Goal: Task Accomplishment & Management: Complete application form

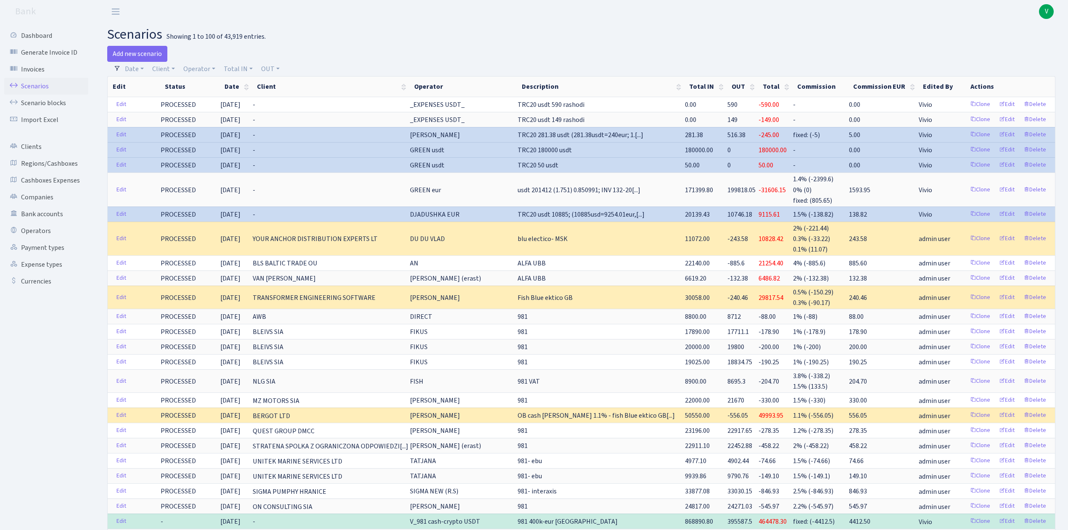
select select "100"
click at [32, 83] on link "Scenarios" at bounding box center [46, 86] width 84 height 17
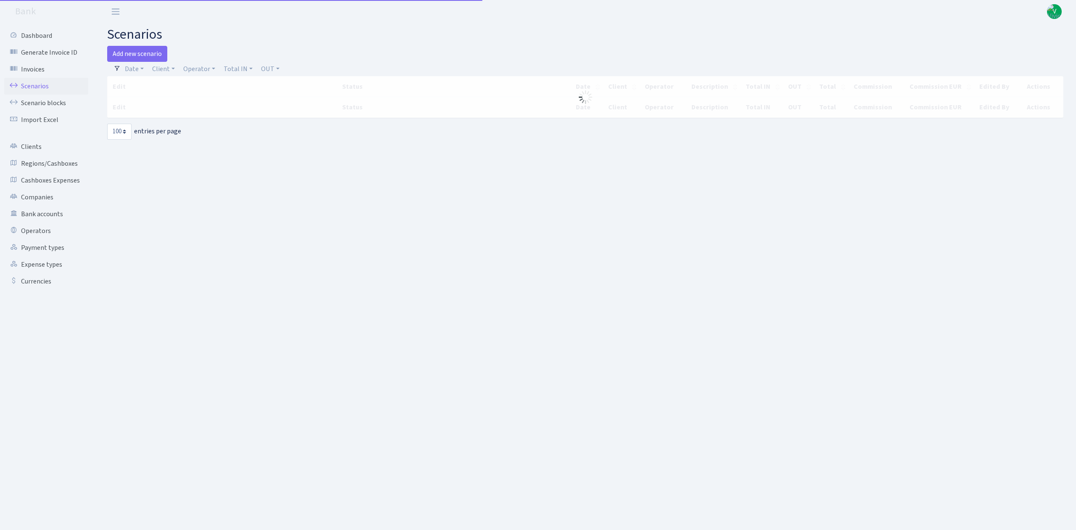
select select "100"
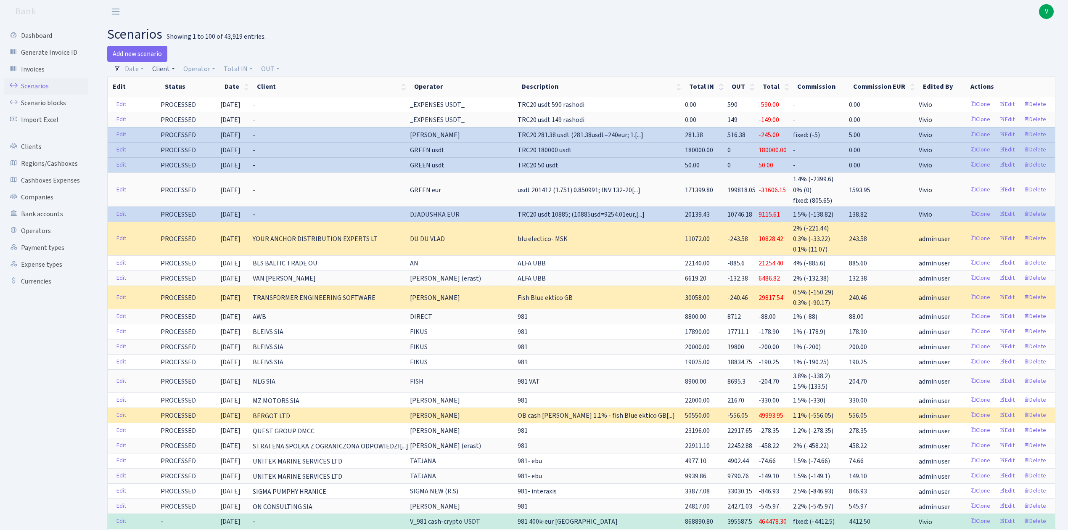
click at [165, 66] on link "Client" at bounding box center [163, 69] width 29 height 14
click at [176, 96] on input "search" at bounding box center [182, 98] width 62 height 13
type input "villa"
click at [178, 110] on li "[PERSON_NAME] SIA" at bounding box center [182, 119] width 63 height 24
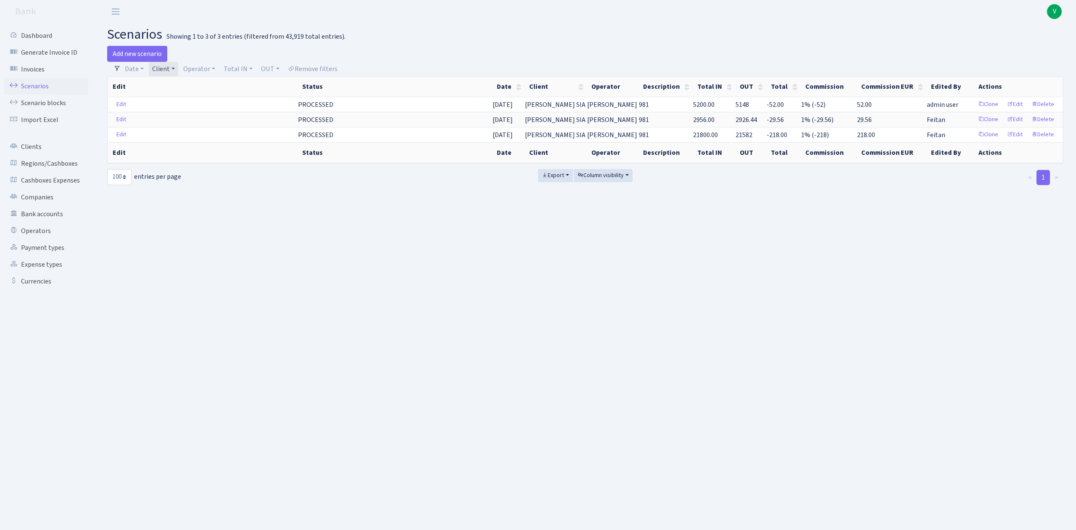
click at [167, 72] on link "Client" at bounding box center [163, 69] width 29 height 14
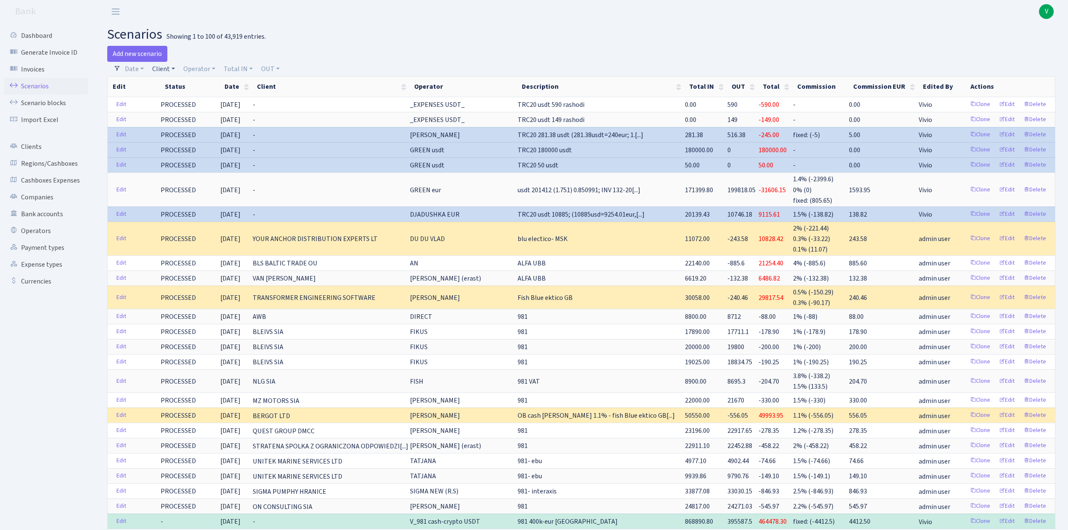
click at [167, 67] on link "Client" at bounding box center [163, 69] width 29 height 14
click at [193, 100] on input "search" at bounding box center [182, 98] width 62 height 13
type input "bls"
click at [198, 114] on li "BLS BALTIC TRADE OU" at bounding box center [182, 119] width 63 height 24
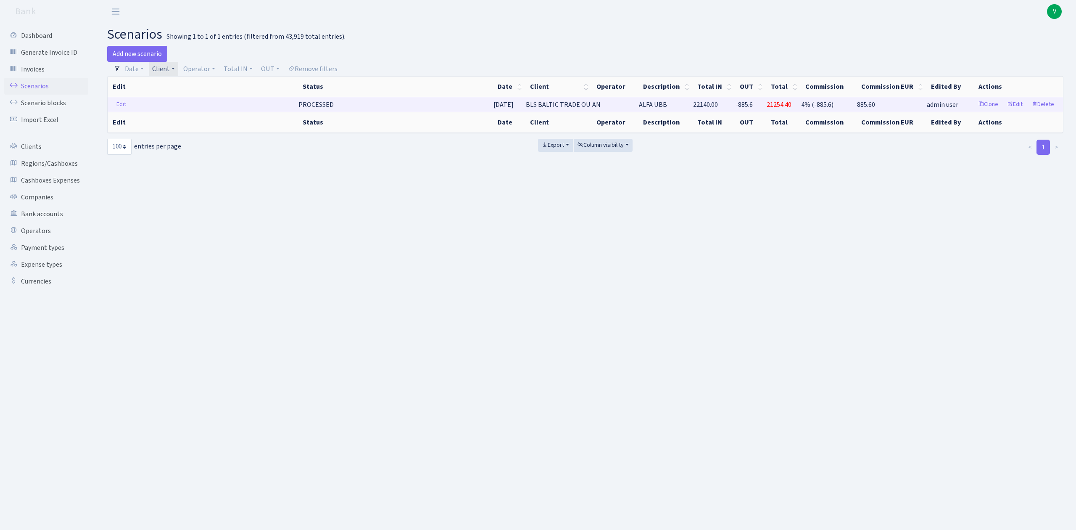
drag, startPoint x: 604, startPoint y: 103, endPoint x: 613, endPoint y: 103, distance: 8.4
click at [613, 103] on td "AN" at bounding box center [615, 104] width 47 height 15
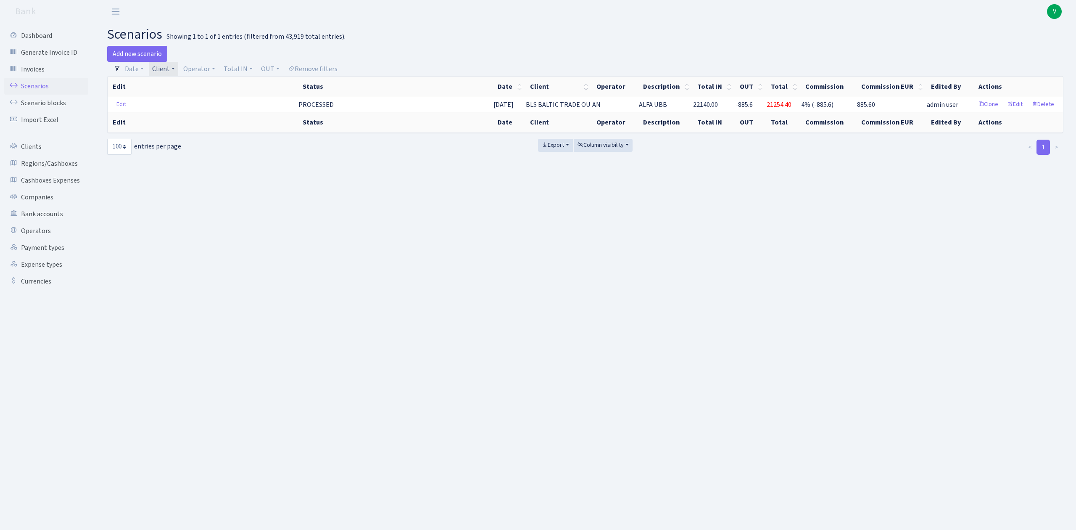
click at [172, 71] on link "Client" at bounding box center [163, 69] width 29 height 14
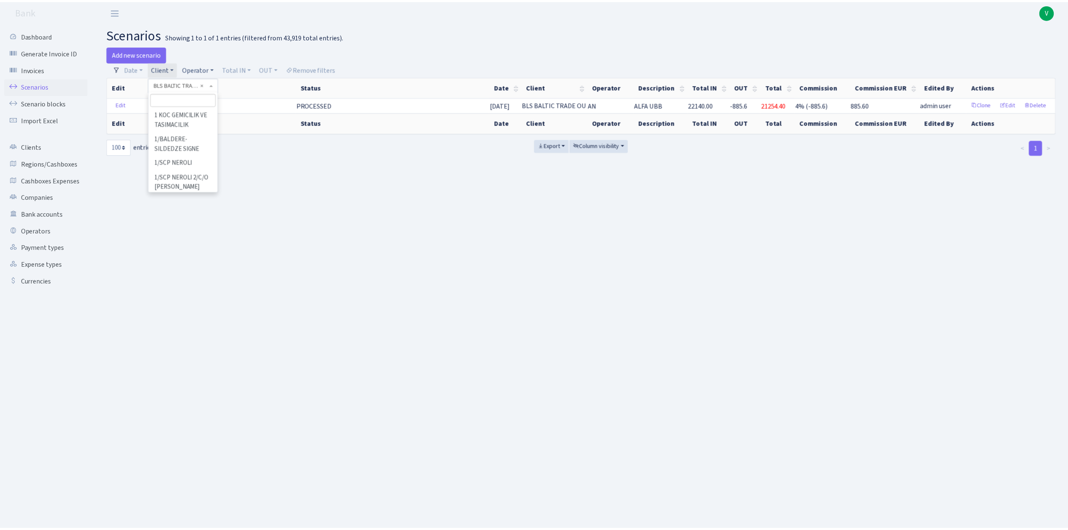
scroll to position [9973, 0]
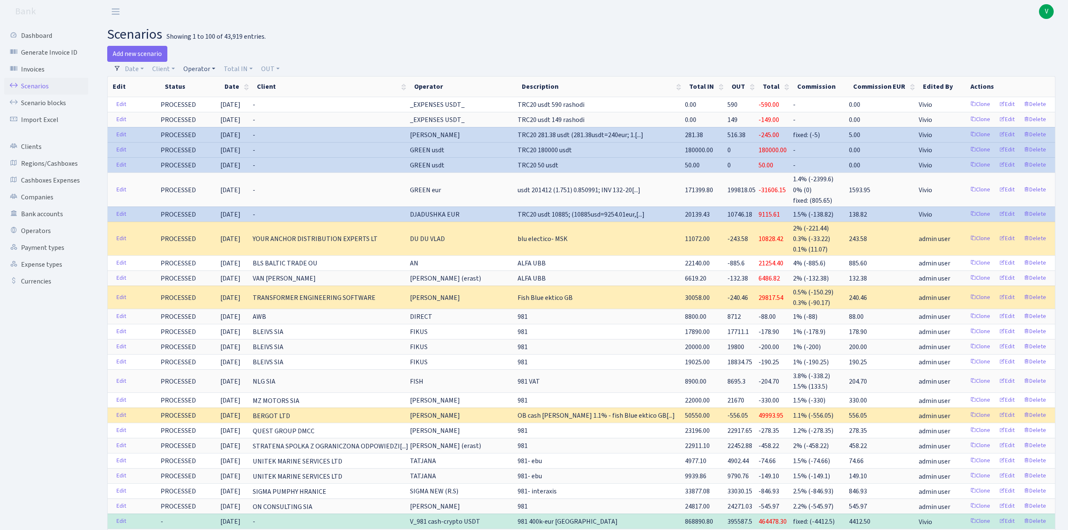
click at [203, 66] on link "Operator" at bounding box center [199, 69] width 39 height 14
click at [208, 98] on input "search" at bounding box center [213, 98] width 62 height 13
type input "an"
click at [369, 12] on header "Bank V My Account Logout" at bounding box center [534, 11] width 1068 height 23
click at [128, 46] on link "Add new scenario" at bounding box center [137, 54] width 60 height 16
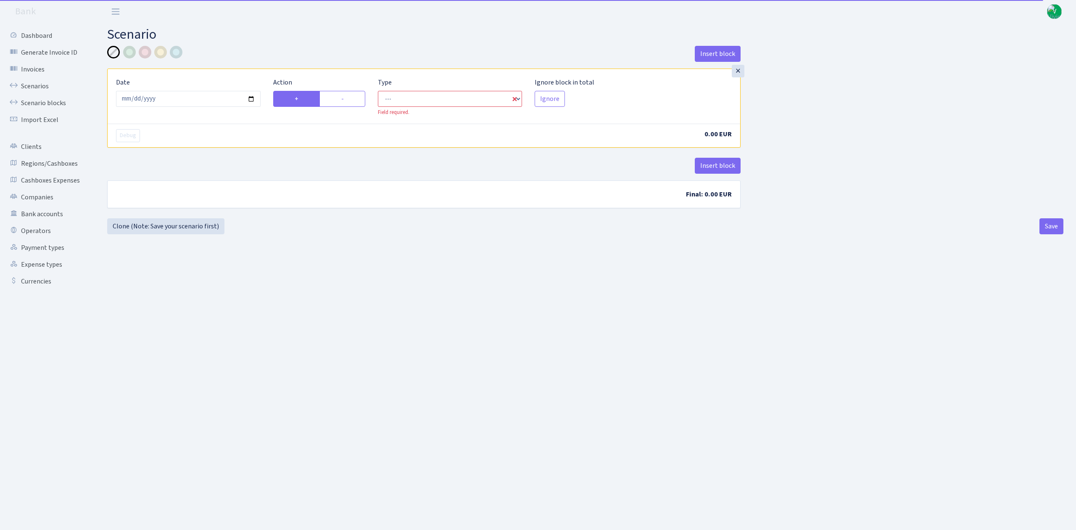
click at [394, 91] on div "Type --- In Out Commission Field required." at bounding box center [450, 96] width 157 height 39
click at [413, 98] on select "--- In Out Commission" at bounding box center [450, 99] width 145 height 16
select select "in"
click at [378, 91] on select "--- In Out Commission" at bounding box center [450, 99] width 145 height 16
select select "1"
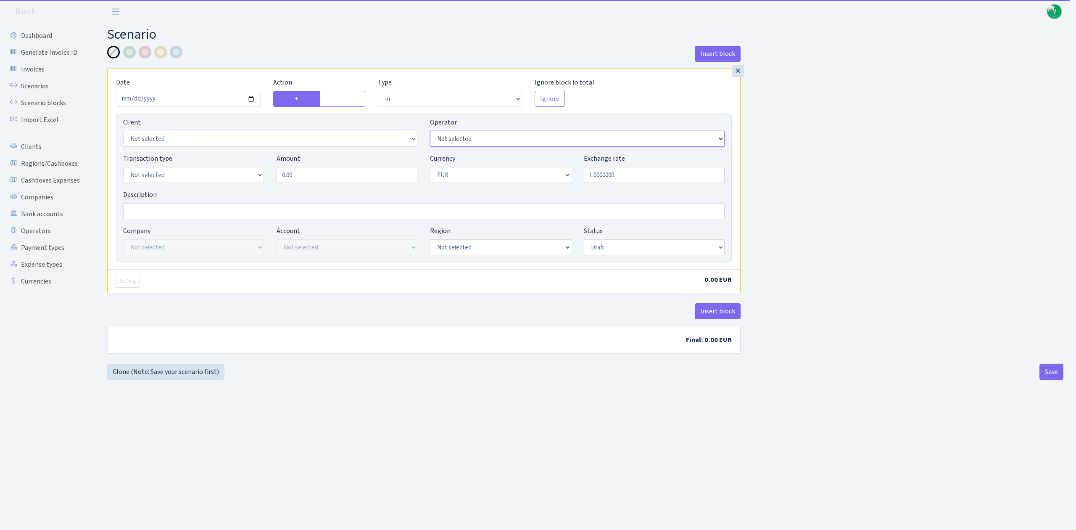
click at [545, 142] on select "Not selected 981 981 AED 981 BN usdt 981 CASH USDT 981 CASH USDT EUR 981 GOLD 9…" at bounding box center [577, 139] width 294 height 16
select select "242"
click at [430, 132] on select "Not selected 981 981 AED 981 BN usdt 981 CASH USDT 981 CASH USDT EUR 981 GOLD 9…" at bounding box center [577, 139] width 294 height 16
click at [603, 367] on div "Insert block × Date 2025-09-09 Action + - Type --- In Out Commission Field requ…" at bounding box center [585, 213] width 956 height 334
click at [218, 178] on select "Not selected 981 ELF FISH crypto GIRT IVO dekl MM-BALTIC eur UAB Bank Cash Cash…" at bounding box center [193, 175] width 141 height 16
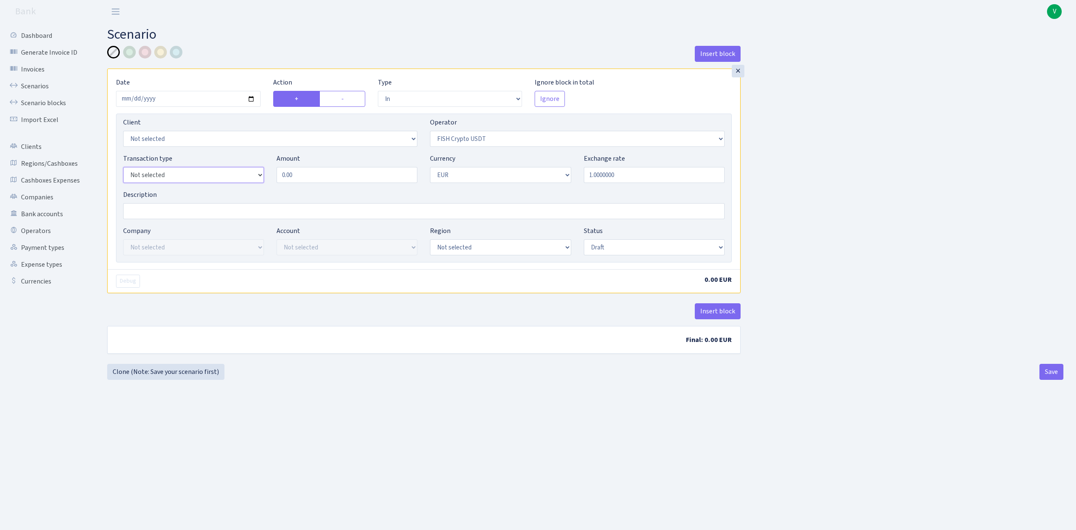
select select "2"
click at [123, 168] on select "Not selected 981 ELF FISH crypto GIRT IVO dekl MM-BALTIC eur UAB Bank Cash Cash…" at bounding box center [193, 175] width 141 height 16
click at [283, 177] on input "0.00" at bounding box center [347, 175] width 141 height 16
drag, startPoint x: 301, startPoint y: 177, endPoint x: 273, endPoint y: 174, distance: 27.9
click at [273, 174] on div "Amount 0.00" at bounding box center [346, 167] width 153 height 29
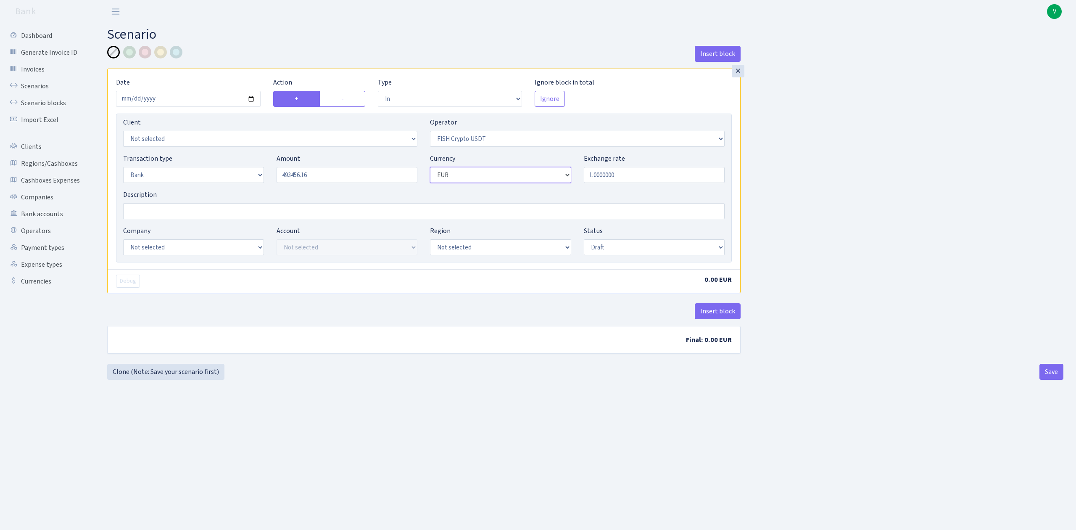
click at [462, 174] on select "Not selected AED BGN BTC ETH EUR GBP JPN RUB TRX UAH" at bounding box center [500, 175] width 141 height 16
type input "493,456.16"
select select "6"
click at [430, 168] on select "Not selected AED BGN BTC ETH EUR GBP JPN RUB TRX UAH" at bounding box center [500, 175] width 141 height 16
click at [264, 206] on input "Description" at bounding box center [424, 211] width 602 height 16
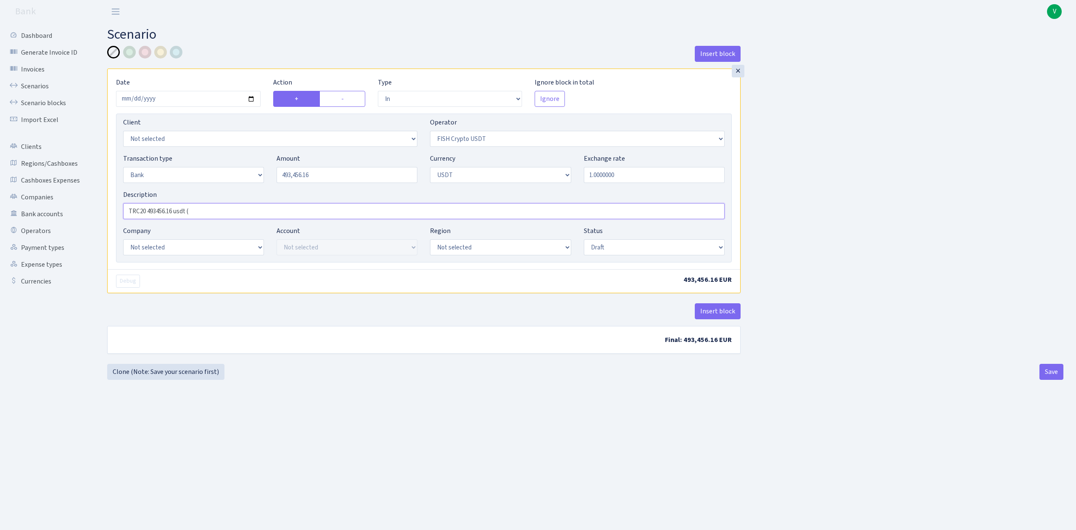
click at [199, 213] on input "TRC20 493456.16 usdt (" at bounding box center [424, 211] width 602 height 16
paste input "418054usdt/0.8505846=491490.20usdt+0.4%=493456.16usdt"
type input "TRC20 493456.16 usdt (418054usdt/0.8505846=491490.20usdt+0.4%=493456.16usdt)"
click at [209, 249] on select "Not selected ALFASTAR ATARA COMMERCE LTD CONTROL BASE CRYPTO TOMASS CRYPTO wall…" at bounding box center [193, 247] width 141 height 16
select select "20"
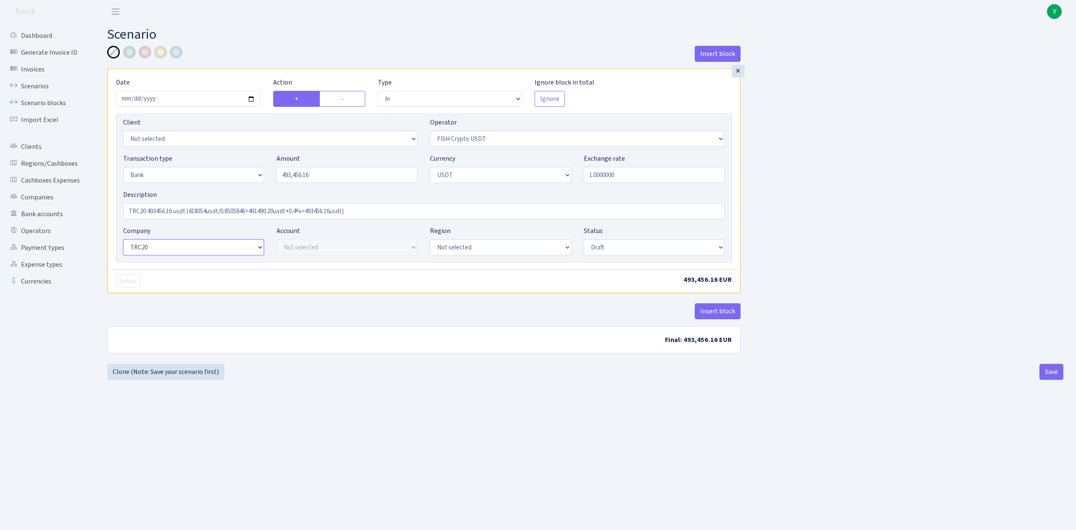
click at [123, 240] on select "Not selected ALFASTAR ATARA COMMERCE LTD CONTROL BASE CRYPTO TOMASS CRYPTO wall…" at bounding box center [193, 247] width 141 height 16
click at [336, 249] on select "Not selected TRC20 2024.08.01 S8dYrDY TRC20 2024.09.12 KEMg2gdc TRC20 2024.10.1…" at bounding box center [347, 247] width 141 height 16
select select "61"
click at [277, 240] on select "Not selected TRC20 2024.08.01 S8dYrDY TRC20 2024.09.12 KEMg2gdc TRC20 2024.10.1…" at bounding box center [347, 247] width 141 height 16
click at [597, 247] on select "Draft Pending Later Never Processed" at bounding box center [654, 247] width 141 height 16
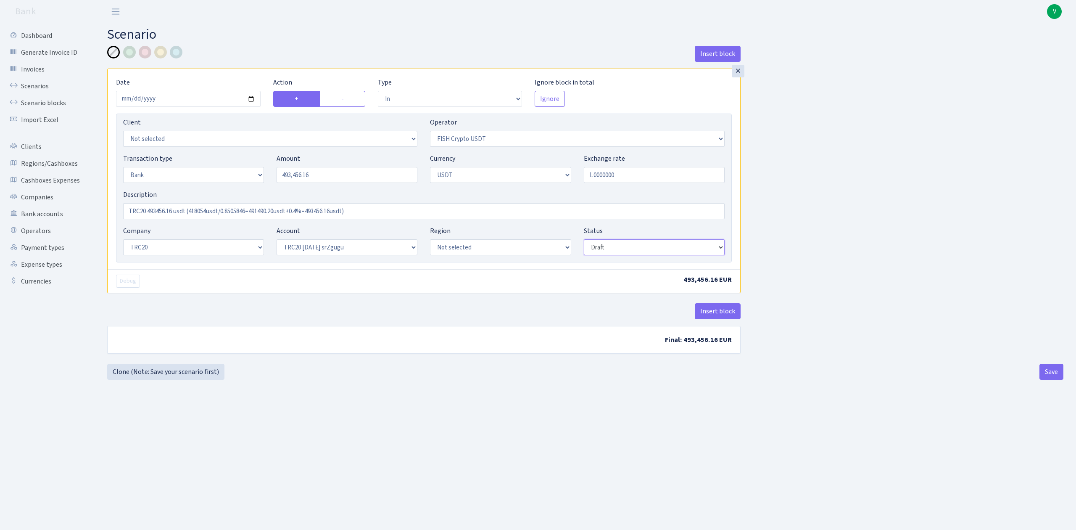
select select "processed"
click at [584, 240] on select "Draft Pending Later Never Processed" at bounding box center [654, 247] width 141 height 16
click at [1050, 373] on button "Save" at bounding box center [1052, 372] width 24 height 16
select select "in"
select select "242"
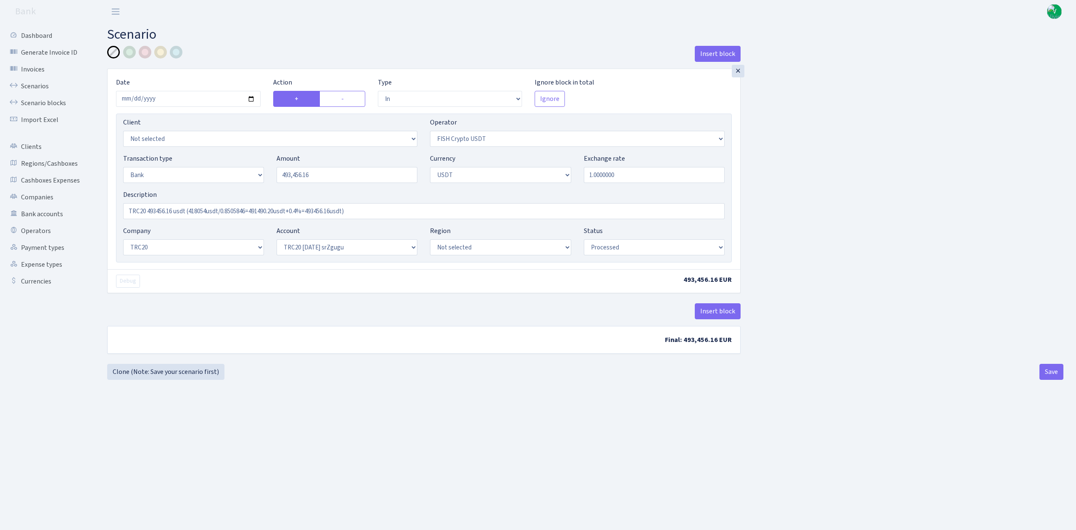
select select "2"
select select "6"
select select "20"
select select "61"
select select "processed"
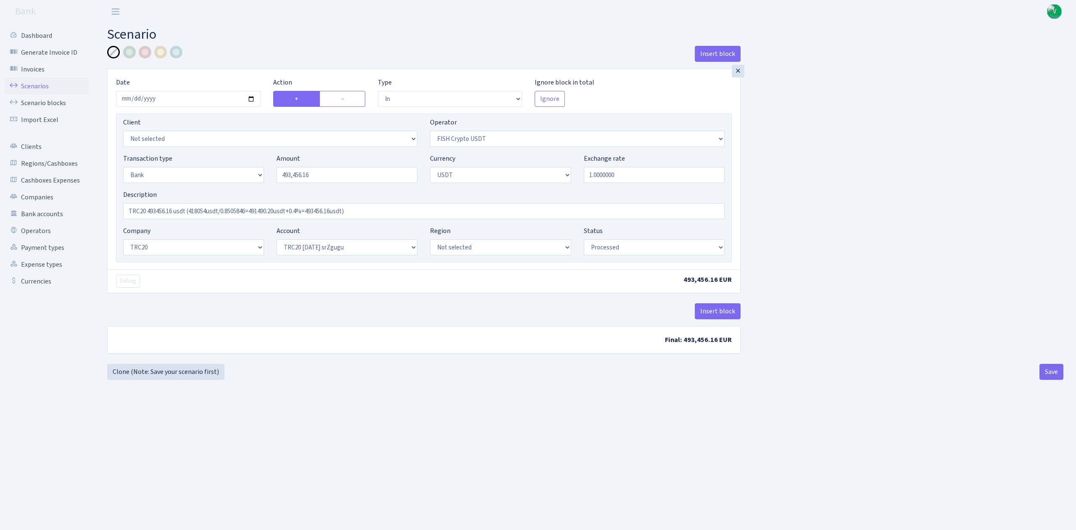
click at [41, 81] on link "Scenarios" at bounding box center [46, 86] width 84 height 17
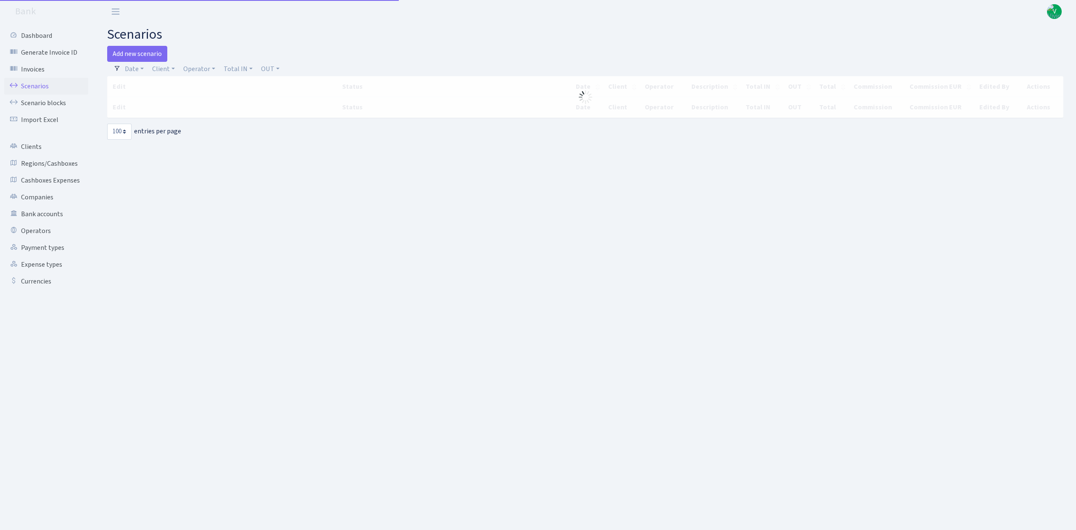
select select "100"
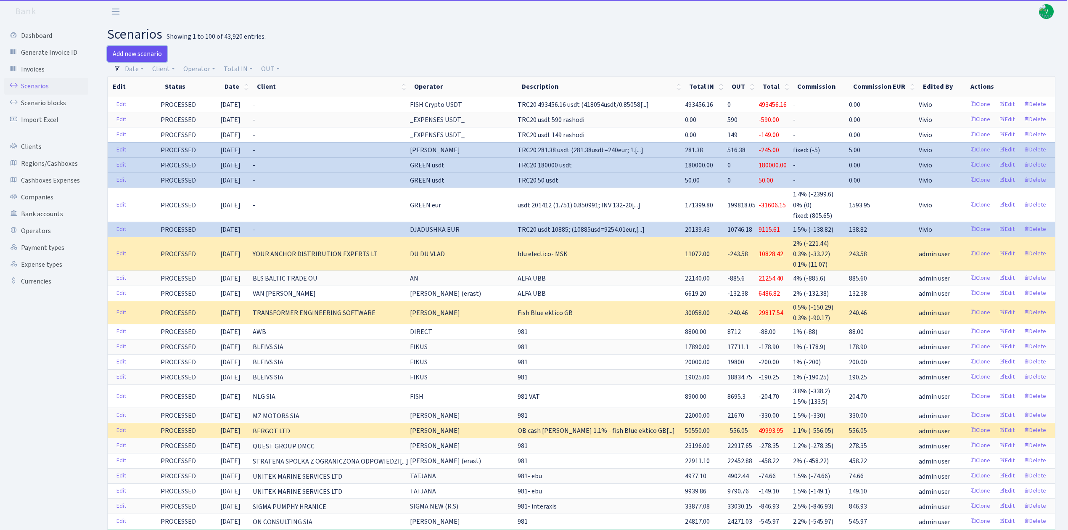
click at [150, 52] on link "Add new scenario" at bounding box center [137, 54] width 60 height 16
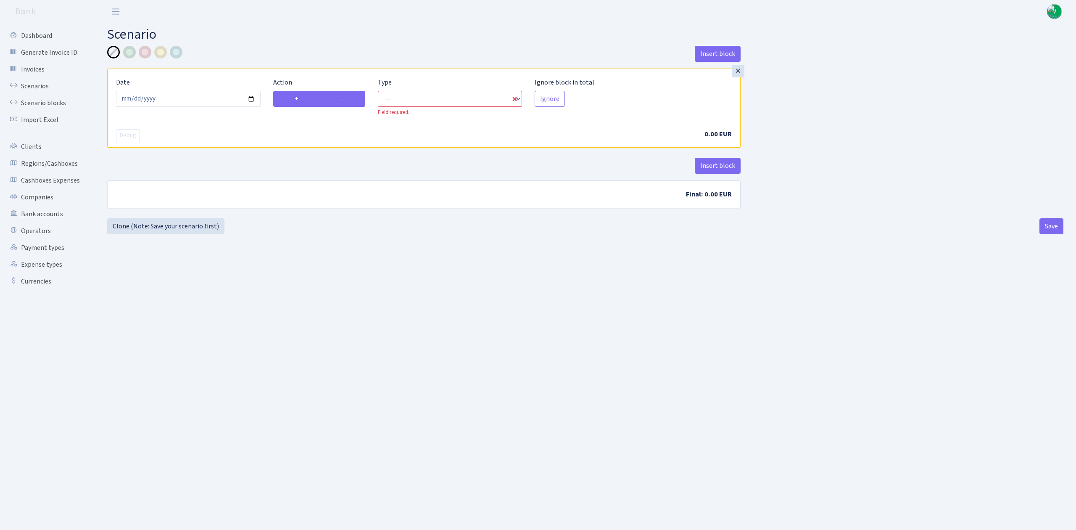
click at [356, 101] on label "-" at bounding box center [343, 99] width 46 height 16
click at [347, 99] on input "-" at bounding box center [343, 96] width 5 height 5
radio input "true"
radio input "false"
click at [404, 103] on select "--- In Out Commission" at bounding box center [450, 99] width 145 height 16
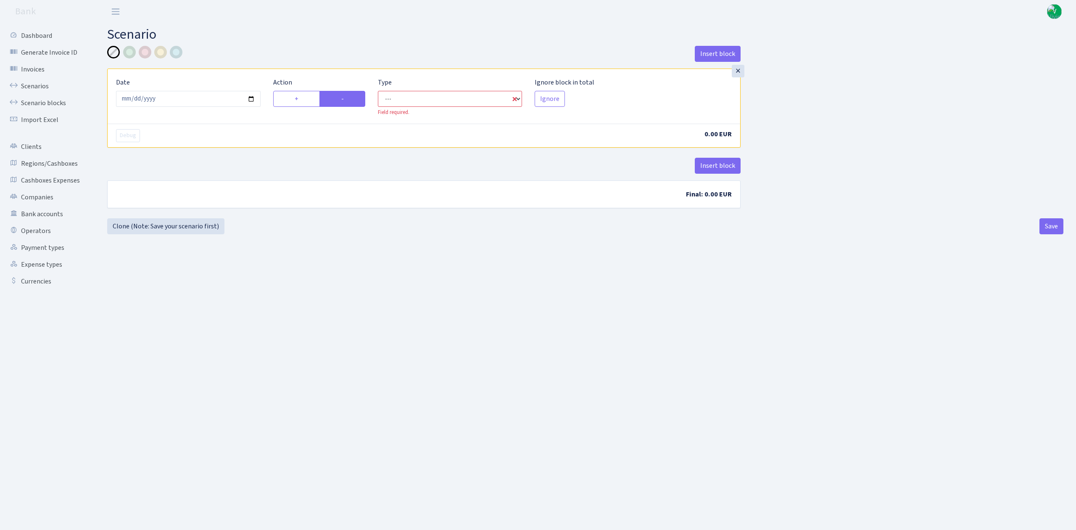
select select "out"
click at [378, 91] on select "--- In Out Commission" at bounding box center [450, 99] width 145 height 16
select select "1"
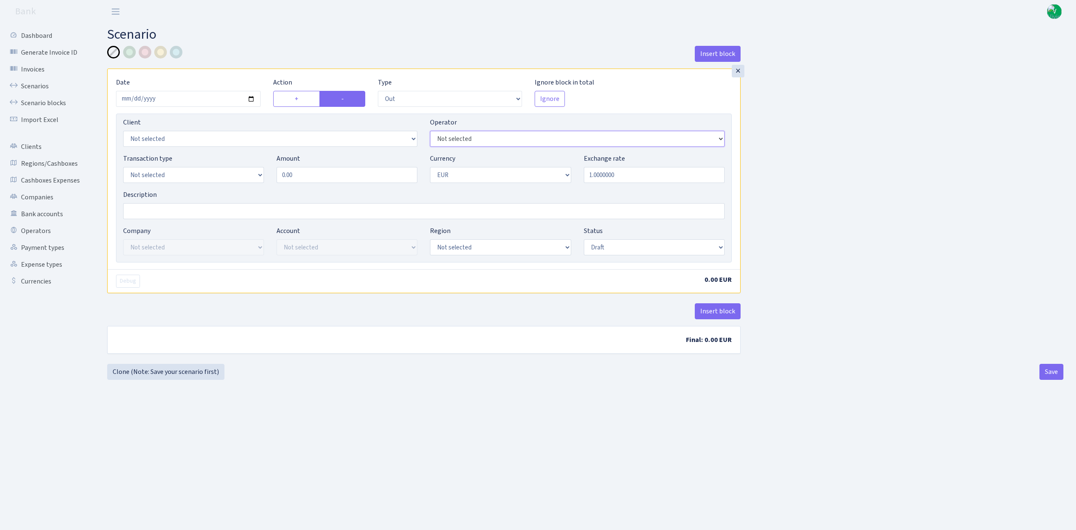
click at [533, 138] on select "Not selected 981 981 AED 981 BN usdt 981 CASH USDT 981 CASH USDT EUR 981 GOLD 9…" at bounding box center [577, 139] width 294 height 16
select select "435"
click at [430, 132] on select "Not selected 981 981 AED 981 BN usdt 981 CASH USDT 981 CASH USDT EUR 981 GOLD 9…" at bounding box center [577, 139] width 294 height 16
click at [196, 172] on select "Not selected 981 ELF FISH crypto [PERSON_NAME] MM-BALTIC eur UAB Bank Cash Cash…" at bounding box center [193, 175] width 141 height 16
select select "2"
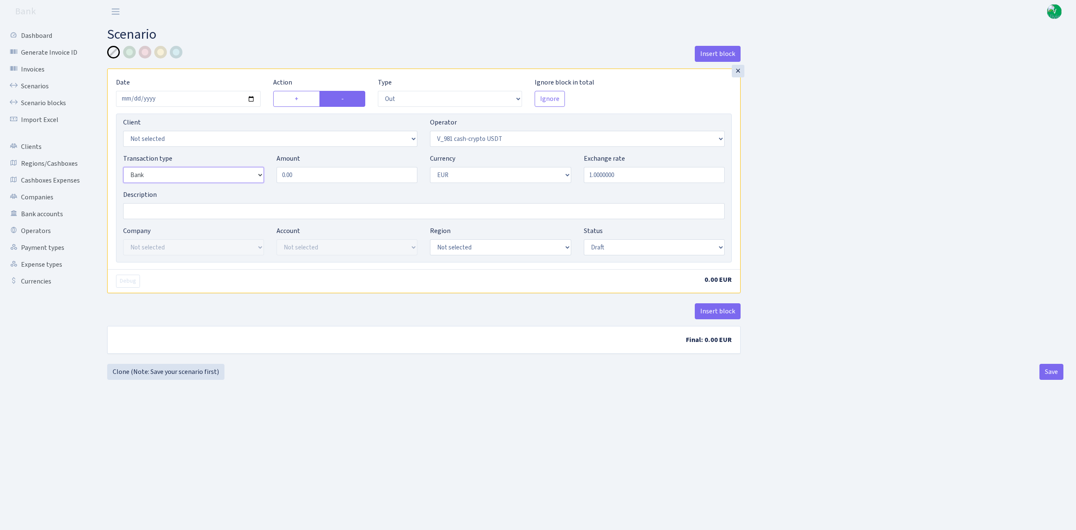
click at [123, 168] on select "Not selected 981 ELF FISH crypto [PERSON_NAME] MM-BALTIC eur UAB Bank Cash Cash…" at bounding box center [193, 175] width 141 height 16
click at [306, 179] on input "0.00" at bounding box center [347, 175] width 141 height 16
drag, startPoint x: 305, startPoint y: 177, endPoint x: 256, endPoint y: 165, distance: 51.0
click at [256, 165] on div "Transaction type Not selected 981 ELF FISH crypto GIRT IVO dekl MM-BALTIC eur U…" at bounding box center [424, 171] width 614 height 36
click at [301, 177] on input "1.00" at bounding box center [347, 175] width 141 height 16
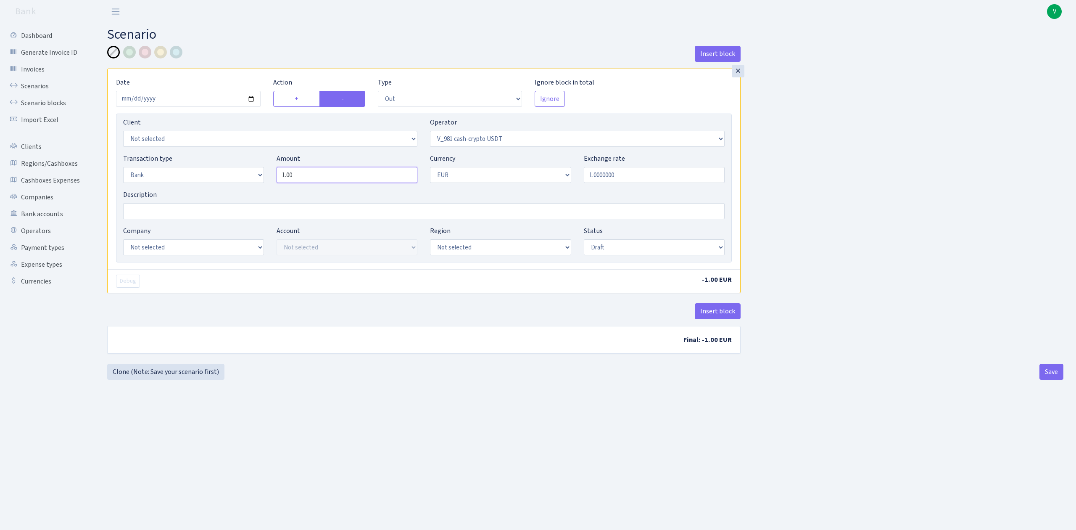
drag, startPoint x: 310, startPoint y: 174, endPoint x: 231, endPoint y: 170, distance: 79.1
click at [231, 170] on div "Transaction type Not selected 981 ELF FISH crypto GIRT IVO dekl MM-BALTIC eur U…" at bounding box center [424, 171] width 614 height 36
type input "144,987.50"
click at [446, 178] on select "Not selected AED BGN BTC ETH EUR GBP JPN RUB TRX UAH" at bounding box center [500, 175] width 141 height 16
select select "6"
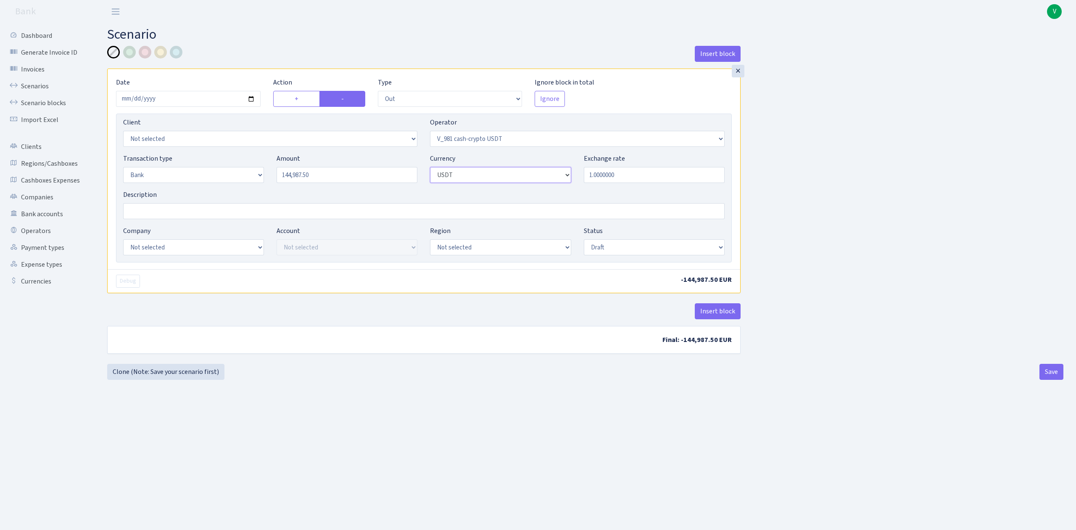
click at [430, 168] on select "Not selected AED BGN BTC ETH EUR GBP JPN RUB TRX UAH" at bounding box center [500, 175] width 141 height 16
drag, startPoint x: 323, startPoint y: 174, endPoint x: 263, endPoint y: 165, distance: 61.2
click at [263, 165] on div "Transaction type Not selected 981 ELF FISH crypto GIRT IVO dekl MM-BALTIC eur U…" at bounding box center [424, 171] width 614 height 36
type input "144,987.50"
click at [141, 217] on input "Description" at bounding box center [424, 211] width 602 height 16
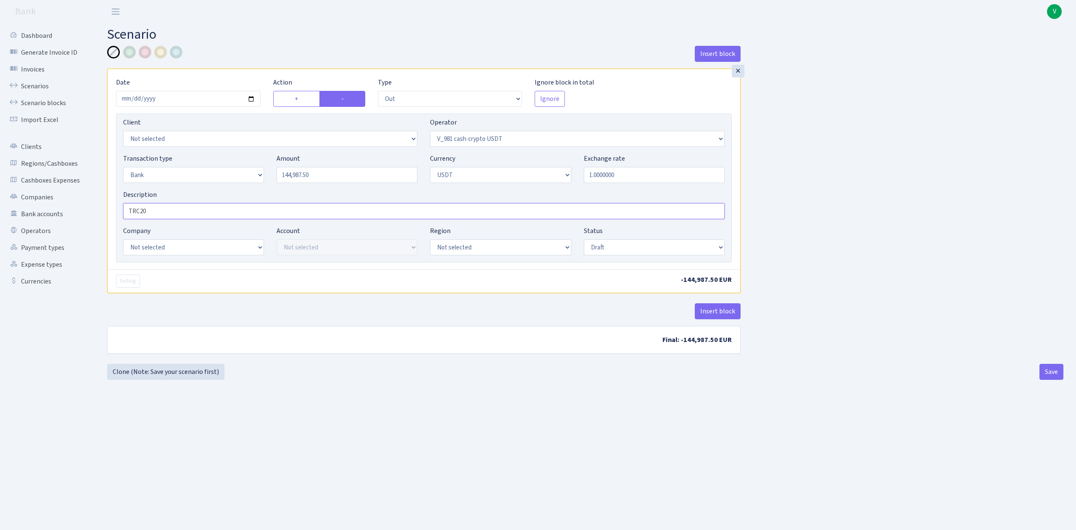
paste input "144987.50"
type input "TRC20 144987.50 usdt"
click at [198, 245] on select "Not selected ALFASTAR ATARA COMMERCE LTD CONTROL BASE CRYPTO TOMASS CRYPTO wall…" at bounding box center [193, 247] width 141 height 16
select select "20"
click at [123, 240] on select "Not selected ALFASTAR ATARA COMMERCE LTD CONTROL BASE CRYPTO TOMASS CRYPTO wall…" at bounding box center [193, 247] width 141 height 16
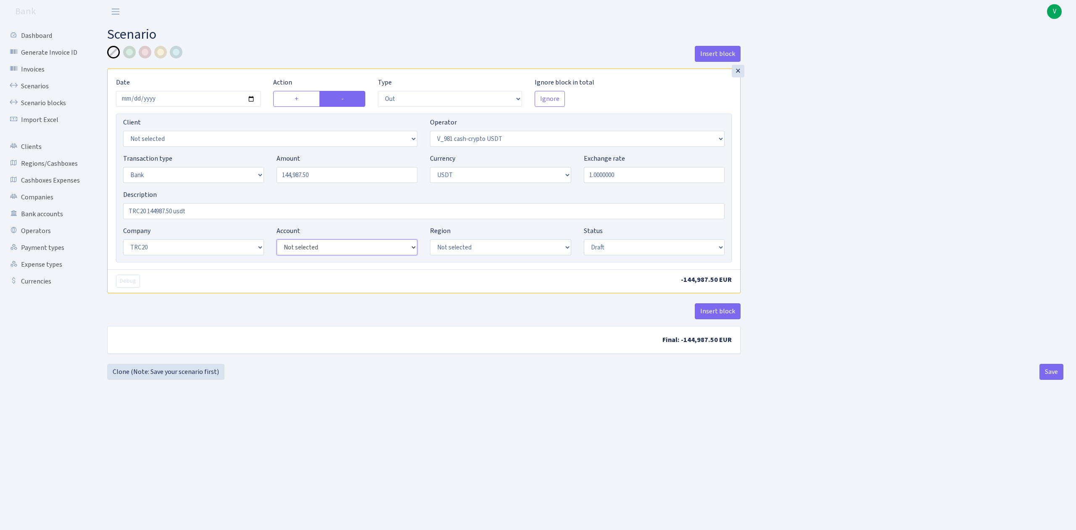
click at [373, 248] on select "Not selected TRC20 2024.08.01 S8dYrDY TRC20 2024.09.12 KEMg2gdc TRC20 2024.10.1…" at bounding box center [347, 247] width 141 height 16
select select "61"
click at [277, 240] on select "Not selected TRC20 2024.08.01 S8dYrDY TRC20 2024.09.12 KEMg2gdc TRC20 2024.10.1…" at bounding box center [347, 247] width 141 height 16
click at [613, 246] on select "Draft Pending Later Never Processed" at bounding box center [654, 247] width 141 height 16
select select "processed"
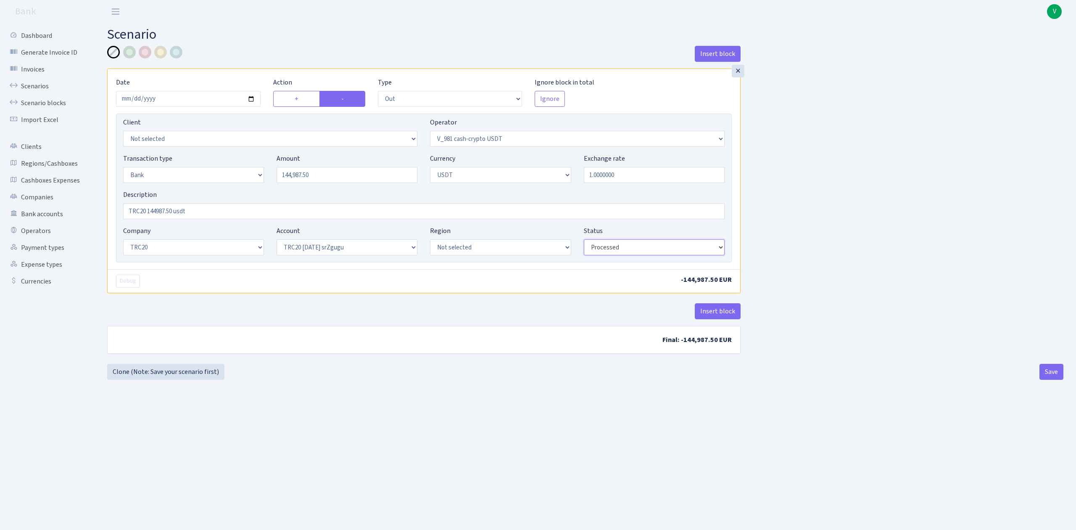
click at [584, 240] on select "Draft Pending Later Never Processed" at bounding box center [654, 247] width 141 height 16
click at [1048, 367] on button "Save" at bounding box center [1052, 372] width 24 height 16
select select "out"
select select "435"
select select "2"
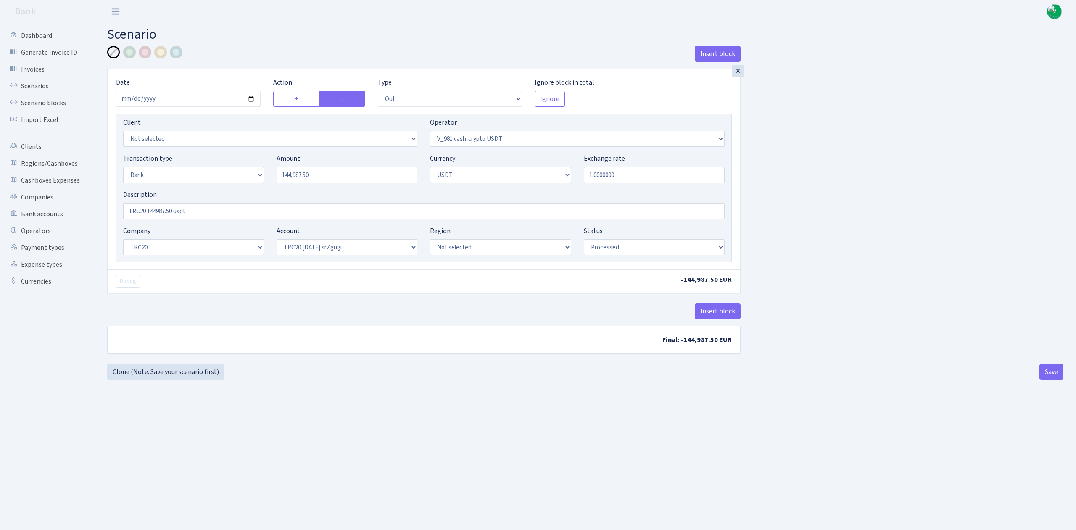
select select "6"
select select "20"
select select "61"
select select "processed"
click at [45, 82] on link "Scenarios" at bounding box center [46, 86] width 84 height 17
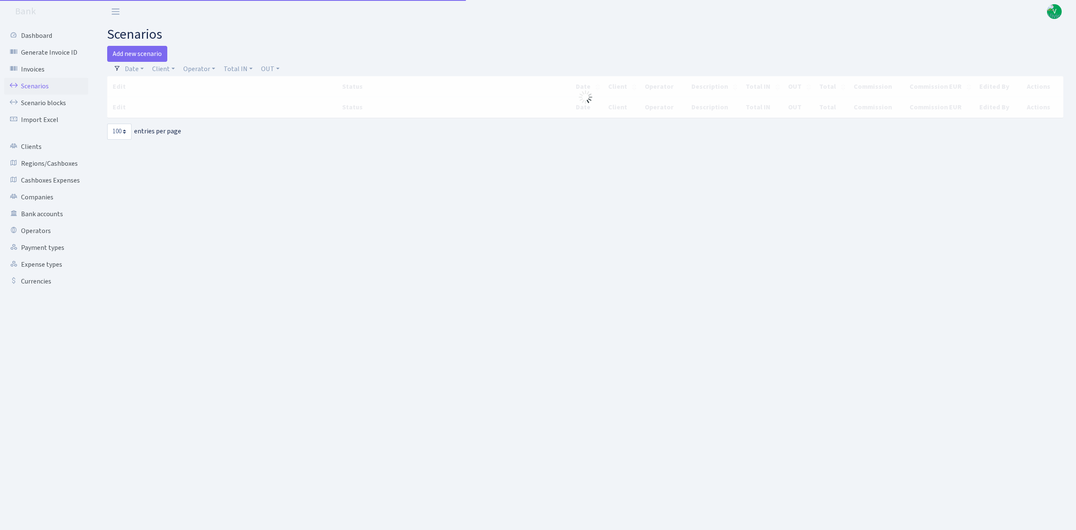
select select "100"
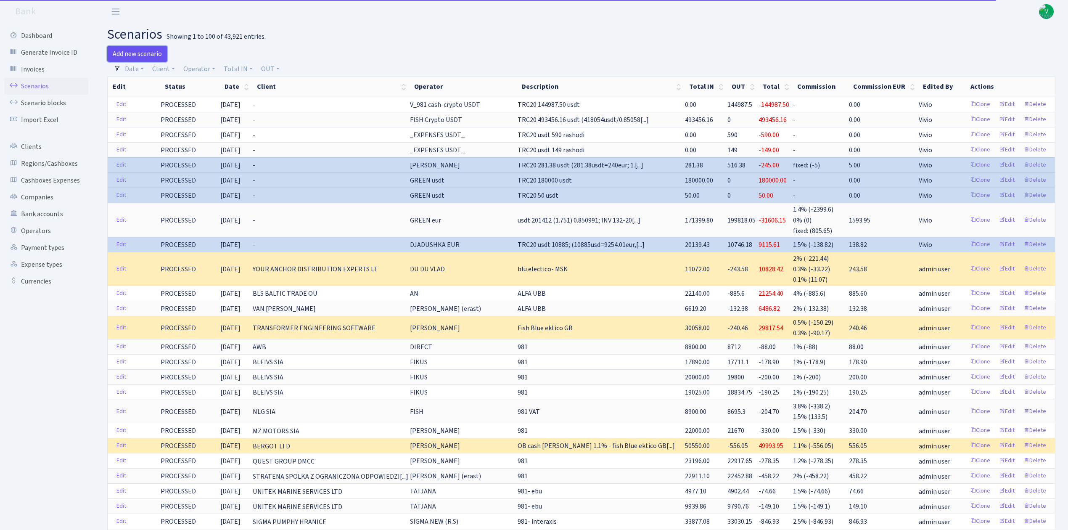
click at [139, 54] on link "Add new scenario" at bounding box center [137, 54] width 60 height 16
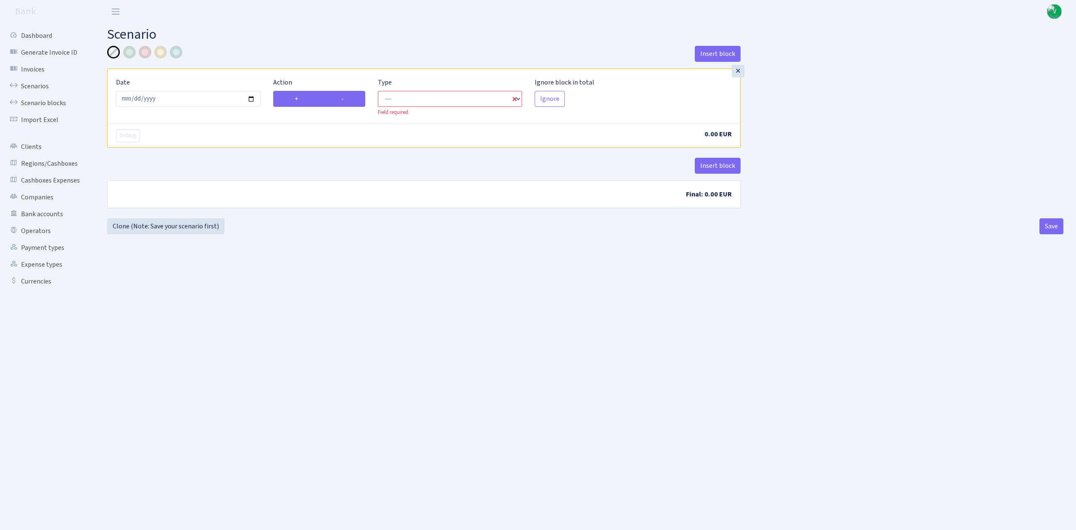
click at [358, 97] on label "-" at bounding box center [343, 99] width 46 height 16
click at [347, 97] on input "-" at bounding box center [343, 96] width 5 height 5
radio input "true"
radio input "false"
click at [436, 102] on select "--- In Out Commission" at bounding box center [450, 99] width 145 height 16
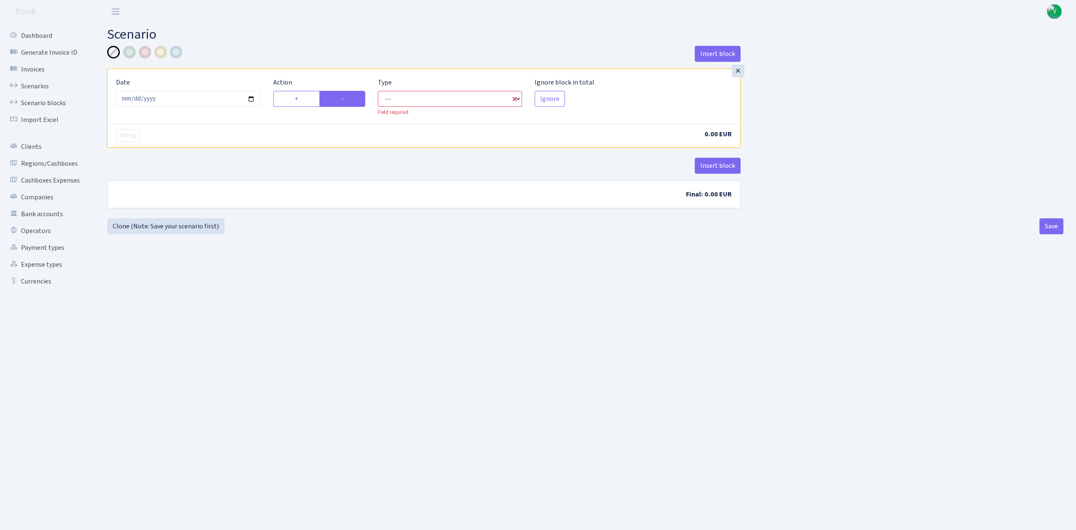
select select "out"
click at [378, 91] on select "--- In Out Commission" at bounding box center [450, 99] width 145 height 16
select select "1"
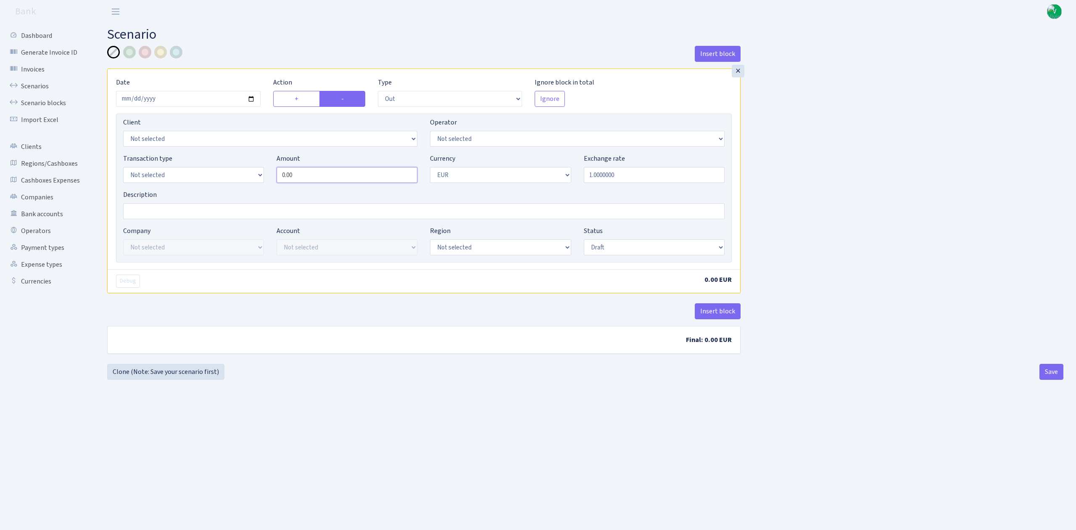
drag, startPoint x: 316, startPoint y: 175, endPoint x: 231, endPoint y: 170, distance: 85.1
click at [245, 173] on div "Transaction type Not selected 981 ELF FISH crypto GIRT IVO dekl MM-BALTIC eur U…" at bounding box center [424, 171] width 614 height 36
type input "335,000.00"
click at [998, 133] on div "Insert block × Date 2025-09-09 Action + - Type --- In Out Commission Field requ…" at bounding box center [585, 203] width 969 height 314
click at [522, 177] on select "Not selected AED BGN BTC ETH EUR GBP JPN RUB TRX UAH" at bounding box center [500, 175] width 141 height 16
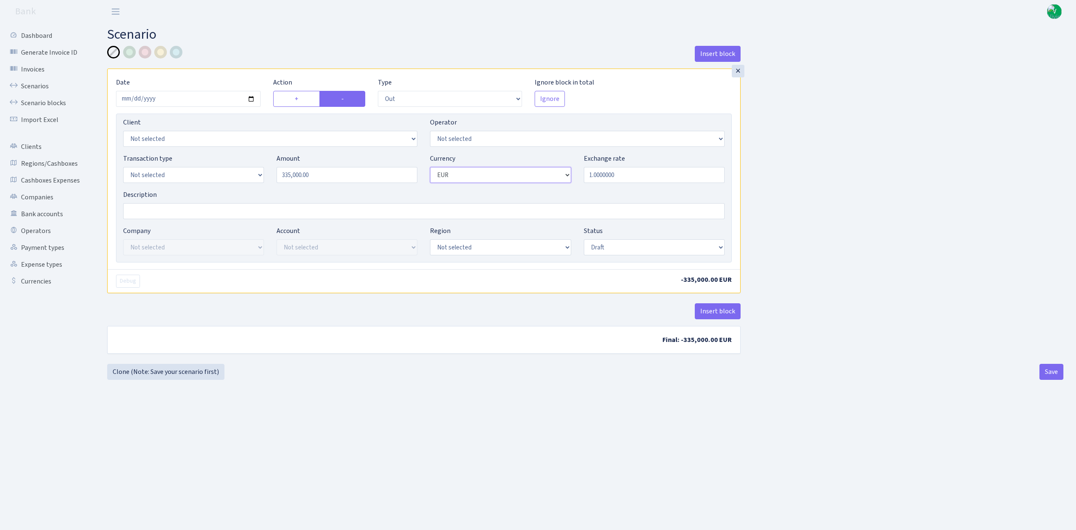
select select "6"
click at [430, 168] on select "Not selected AED BGN BTC ETH EUR GBP JPN RUB TRX UAH" at bounding box center [500, 175] width 141 height 16
click at [469, 135] on select "Not selected 981 981 AED 981 BN usdt 981 CASH USDT 981 CASH USDT EUR 981 GOLD 9…" at bounding box center [577, 139] width 294 height 16
select select "435"
click at [430, 132] on select "Not selected 981 981 AED 981 BN usdt 981 CASH USDT 981 CASH USDT EUR 981 GOLD 9…" at bounding box center [577, 139] width 294 height 16
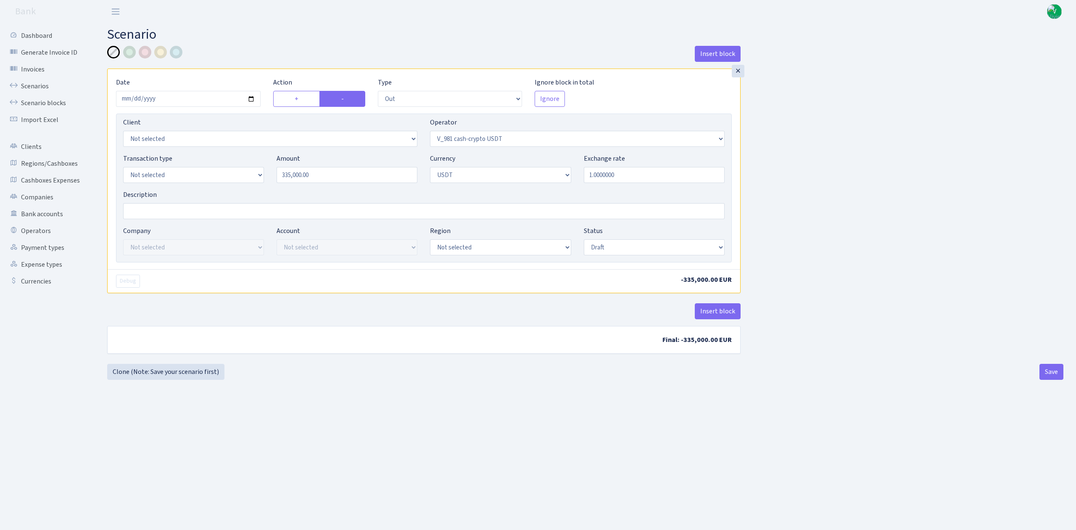
click at [527, 358] on div "Insert block × Date 2025-09-09 Action + - Type --- In Out Commission Field requ…" at bounding box center [424, 205] width 646 height 318
click at [256, 211] on input "Description" at bounding box center [424, 211] width 602 height 16
type input "TRC20 335000 usdt"
click at [216, 175] on select "Not selected 981 ELF FISH crypto GIRT IVO dekl MM-BALTIC eur UAB Bank Cash Cash…" at bounding box center [193, 175] width 141 height 16
select select "2"
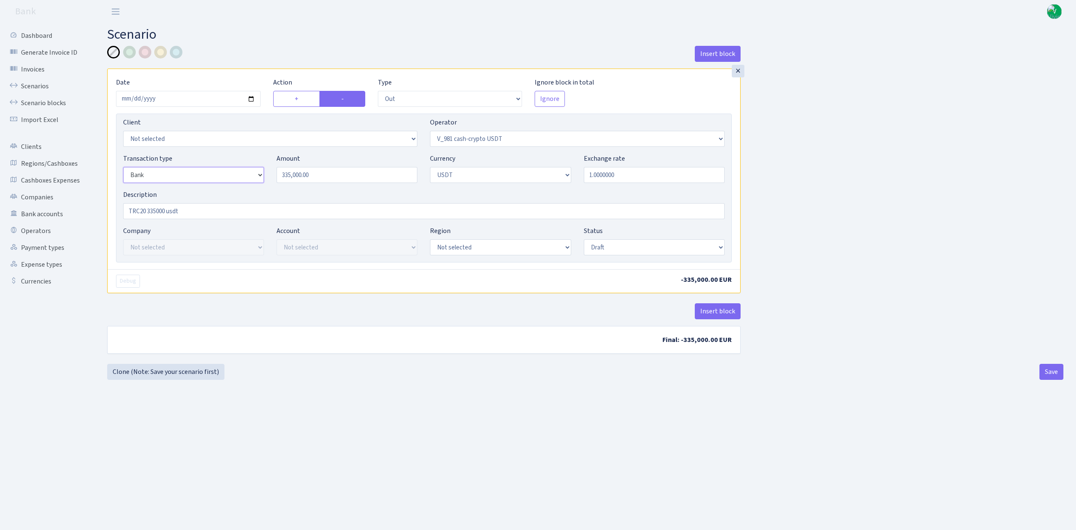
click at [123, 168] on select "Not selected 981 ELF FISH crypto GIRT IVO dekl MM-BALTIC eur UAB Bank Cash Cash…" at bounding box center [193, 175] width 141 height 16
click at [180, 246] on select "Not selected ALFASTAR ATARA COMMERCE LTD CONTROL BASE CRYPTO TOMASS CRYPTO wall…" at bounding box center [193, 247] width 141 height 16
select select "20"
click at [123, 240] on select "Not selected ALFASTAR ATARA COMMERCE LTD CONTROL BASE CRYPTO TOMASS CRYPTO wall…" at bounding box center [193, 247] width 141 height 16
drag, startPoint x: 373, startPoint y: 246, endPoint x: 373, endPoint y: 254, distance: 8.0
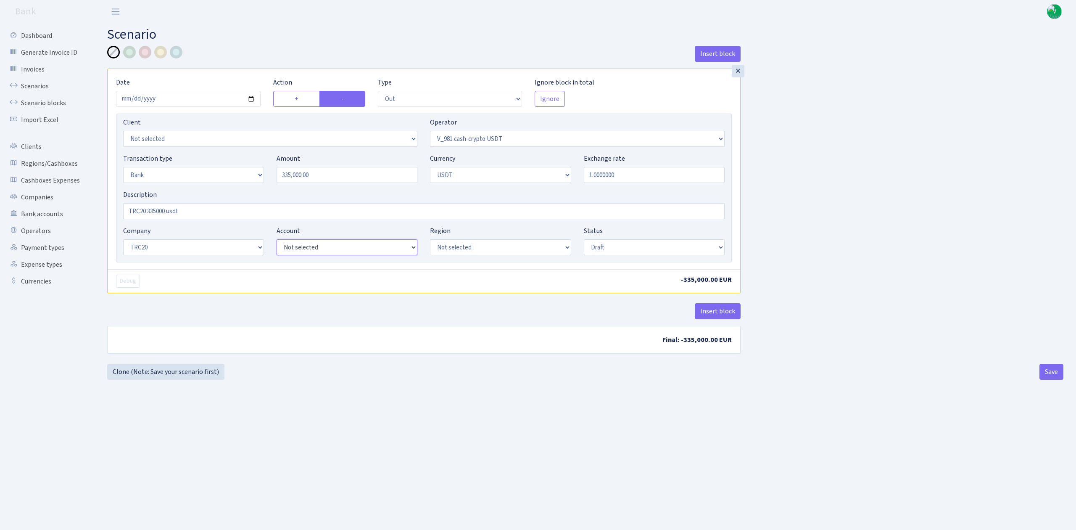
click at [373, 246] on select "Not selected TRC20 2024.08.01 S8dYrDY TRC20 2024.09.12 KEMg2gdc TRC20 2024.10.1…" at bounding box center [347, 247] width 141 height 16
select select "61"
click at [277, 240] on select "Not selected TRC20 2024.08.01 S8dYrDY TRC20 2024.09.12 KEMg2gdc TRC20 2024.10.1…" at bounding box center [347, 247] width 141 height 16
click at [616, 246] on select "Draft Pending Later Never Processed" at bounding box center [654, 247] width 141 height 16
select select "processed"
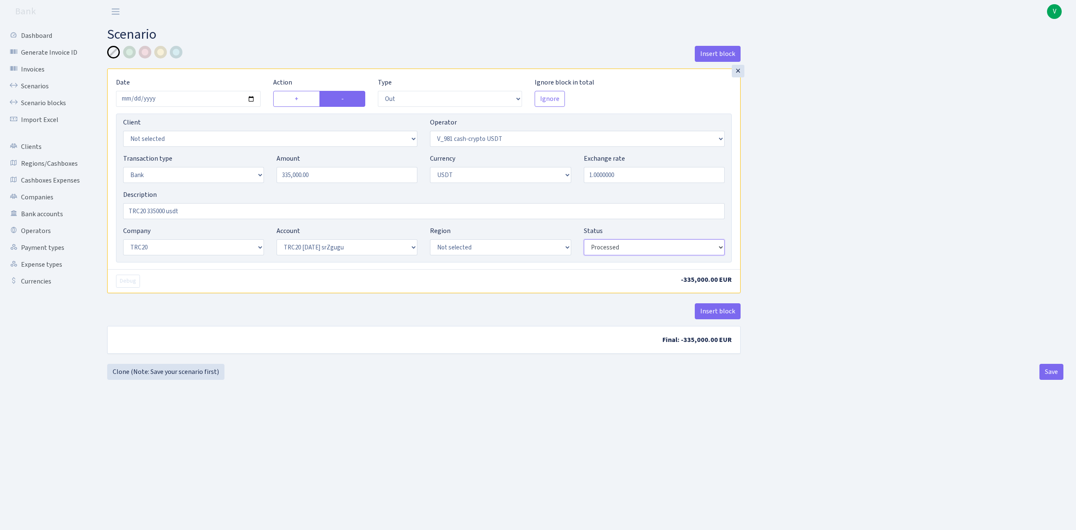
click at [584, 240] on select "Draft Pending Later Never Processed" at bounding box center [654, 247] width 141 height 16
click at [598, 394] on main "Scenario Insert block × Date 2025-09-09 Action + - Type --- In Out Commission F…" at bounding box center [586, 266] width 982 height 486
click at [623, 419] on main "Scenario Insert block × Date 2025-09-09 Action + - Type --- In Out Commission F…" at bounding box center [586, 266] width 982 height 486
click at [1053, 372] on button "Save" at bounding box center [1052, 372] width 24 height 16
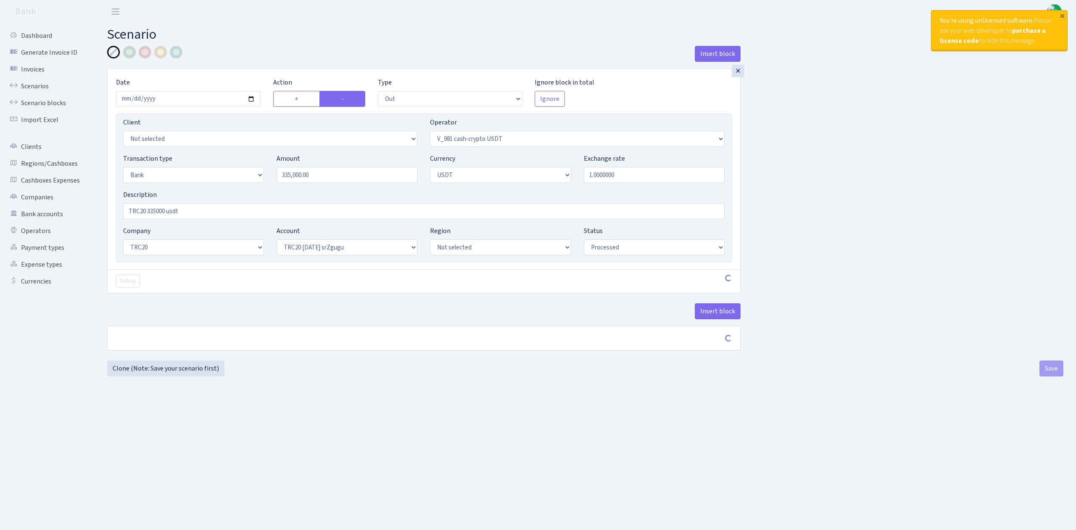
select select "out"
select select "435"
select select "2"
select select "6"
select select "20"
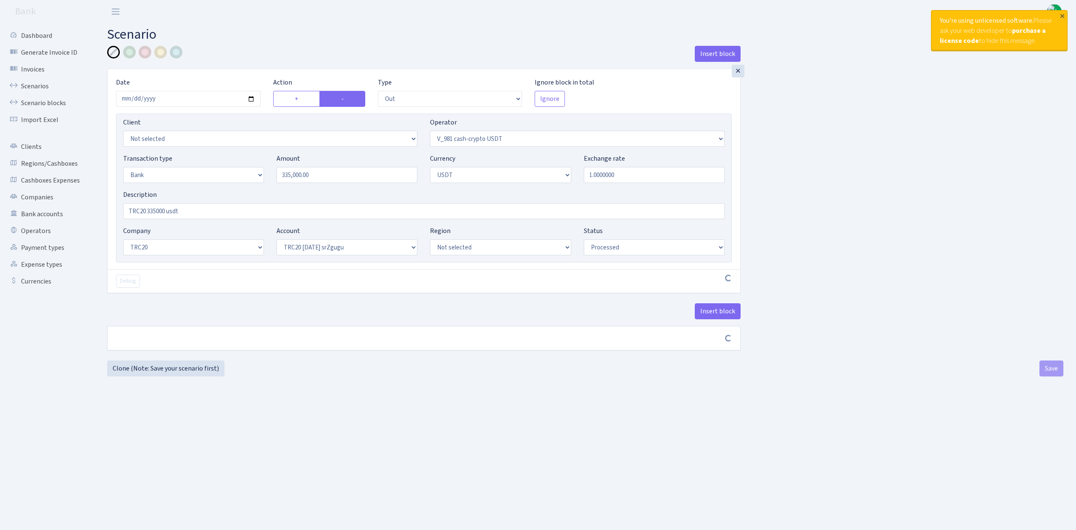
select select "61"
select select "processed"
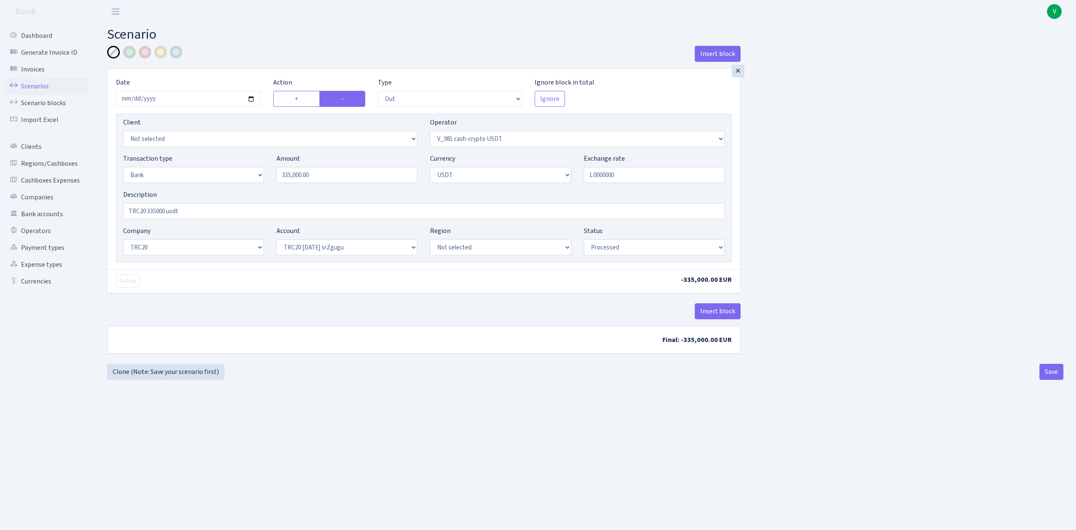
click at [36, 79] on link "Scenarios" at bounding box center [46, 86] width 84 height 17
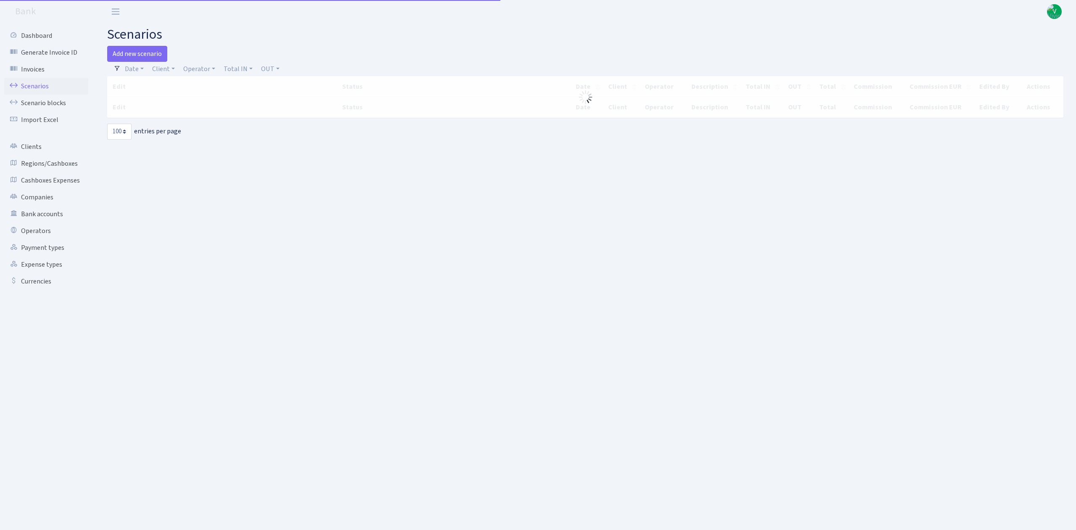
select select "100"
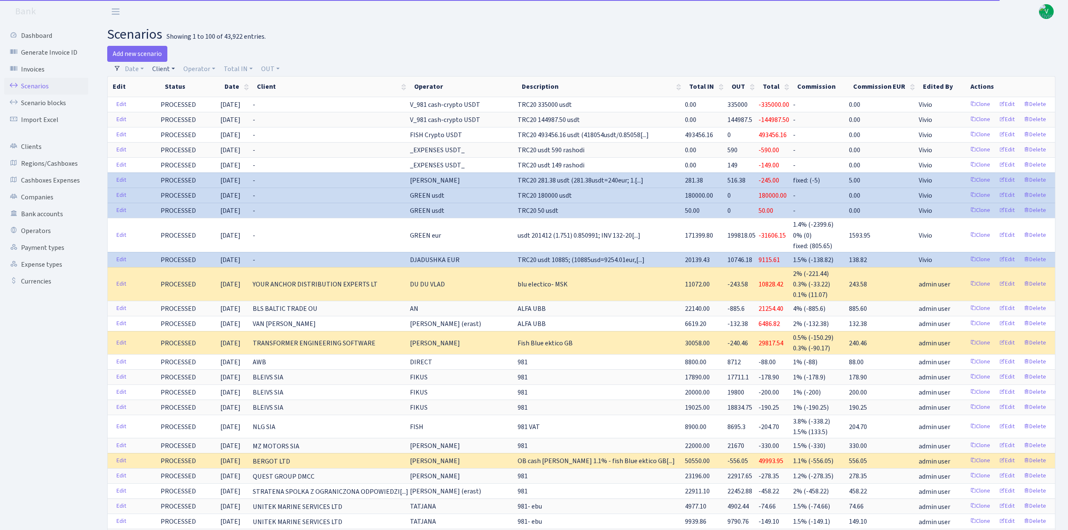
click at [164, 67] on link "Client" at bounding box center [163, 69] width 29 height 14
click at [183, 101] on input "search" at bounding box center [182, 98] width 62 height 13
type input "frut"
click at [189, 145] on li "FRUTACASA SIA" at bounding box center [182, 148] width 63 height 15
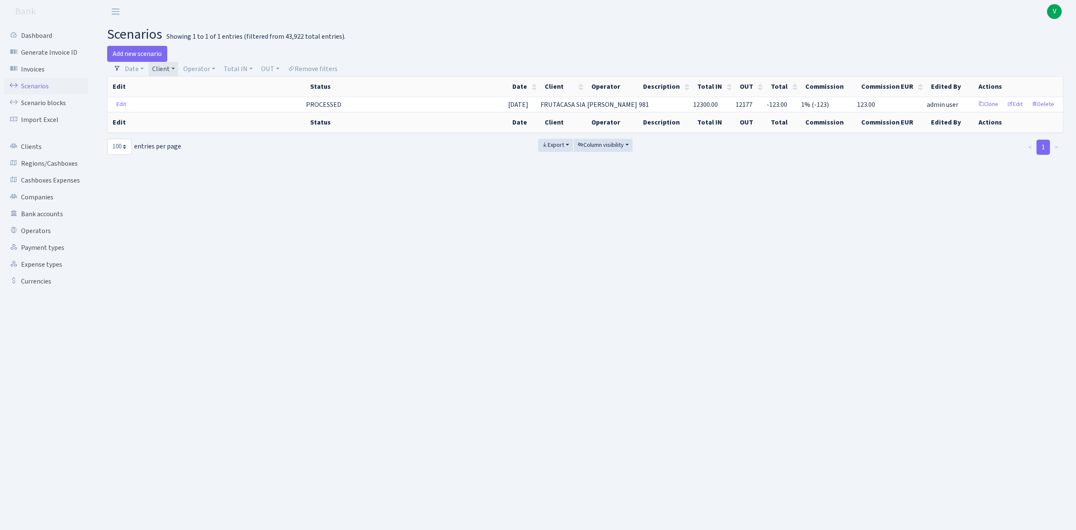
click at [170, 71] on link "Client" at bounding box center [163, 69] width 29 height 14
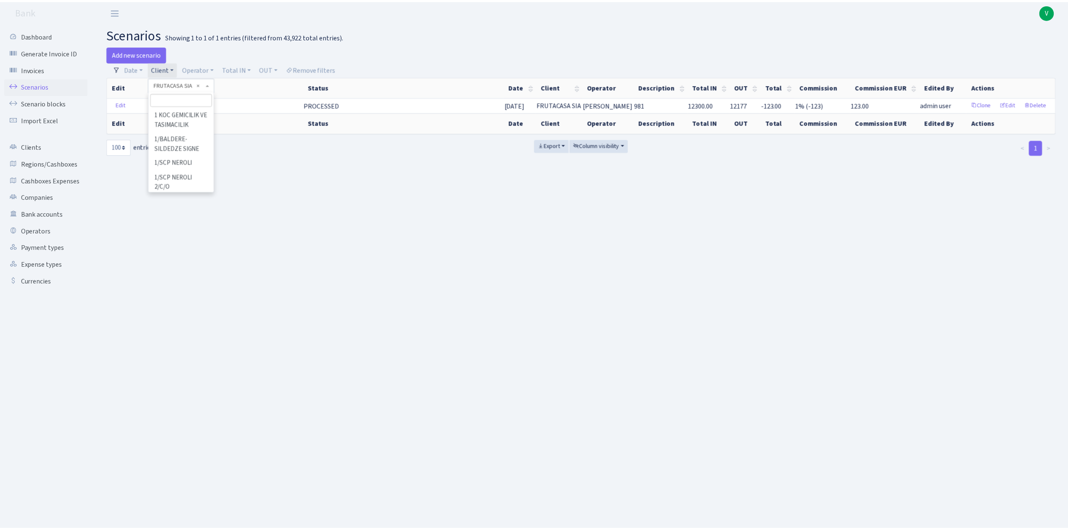
scroll to position [24888, 0]
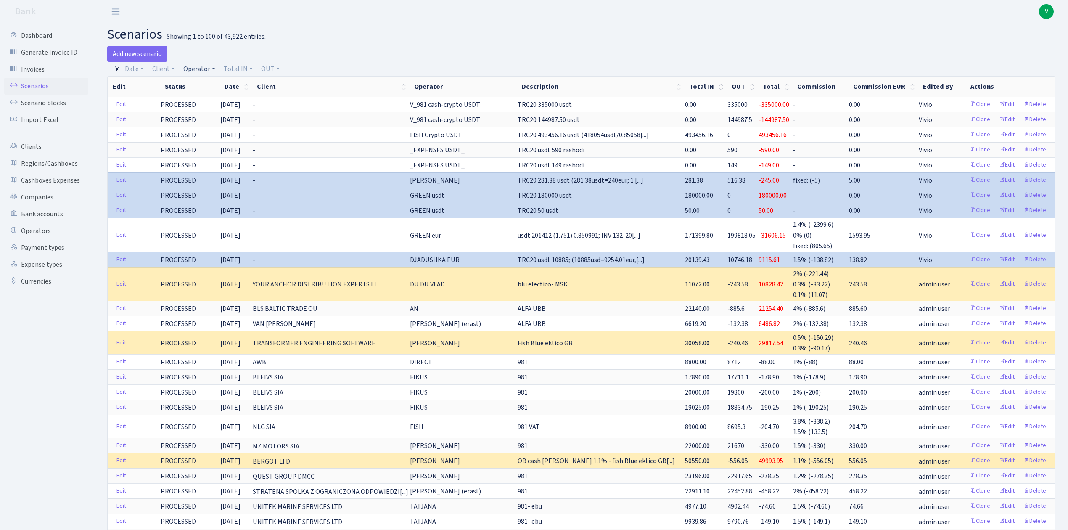
click at [200, 68] on link "Operator" at bounding box center [199, 69] width 39 height 14
click at [213, 95] on input "search" at bounding box center [213, 98] width 62 height 13
type input "ju"
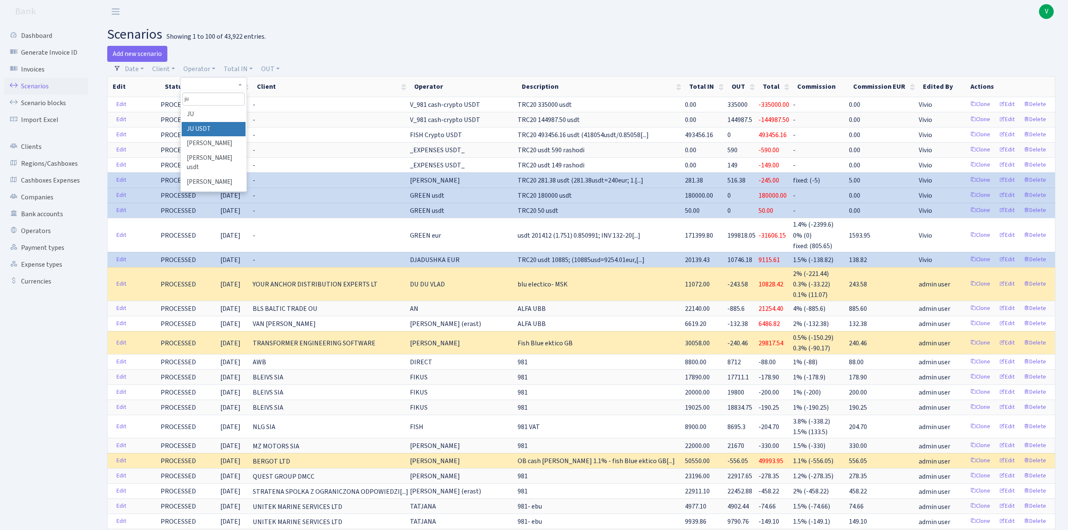
click at [221, 123] on li "JU USDT" at bounding box center [213, 129] width 63 height 15
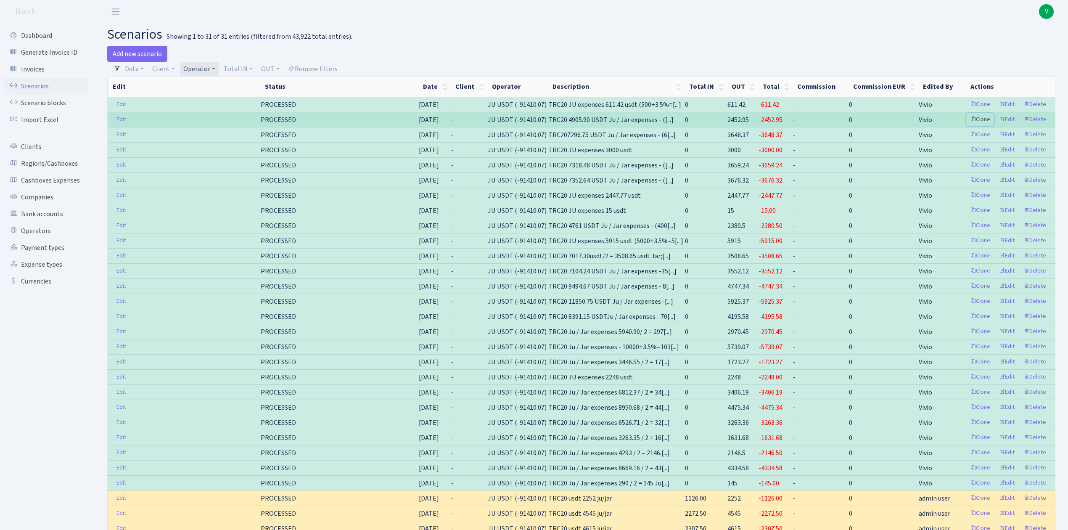
click at [983, 121] on link "Clone" at bounding box center [980, 119] width 28 height 13
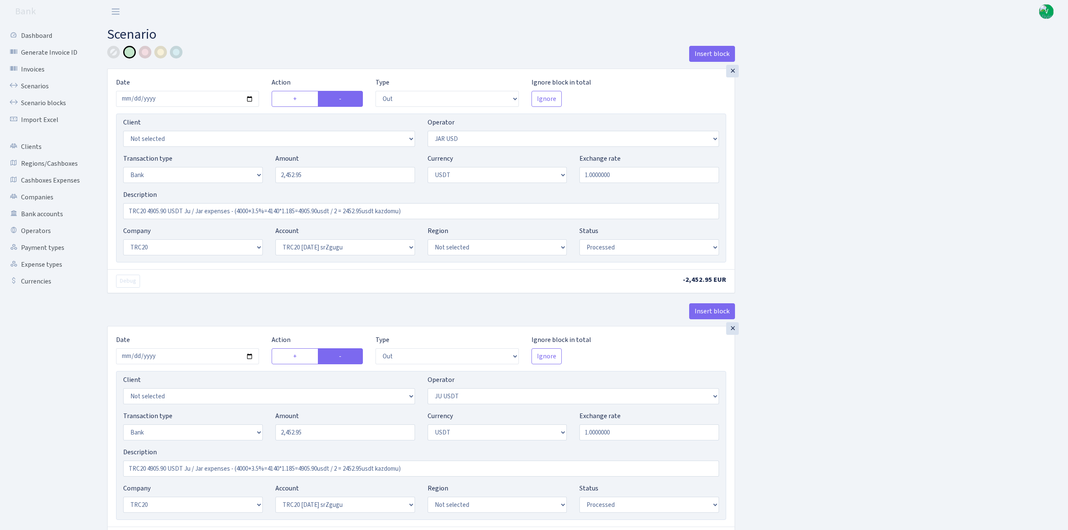
select select "out"
select select "308"
select select "2"
select select "6"
select select "20"
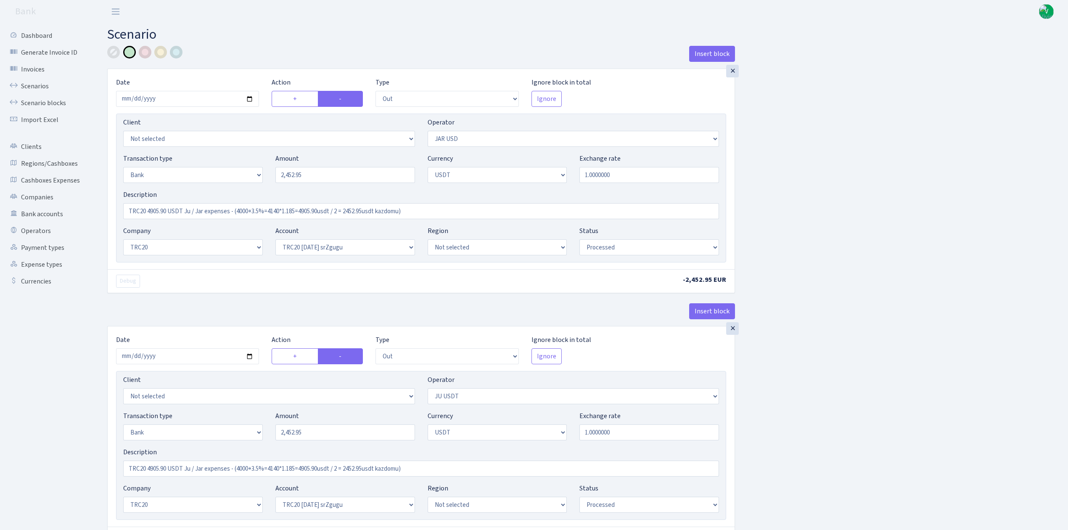
select select "61"
select select "processed"
select select "out"
select select "467"
select select "2"
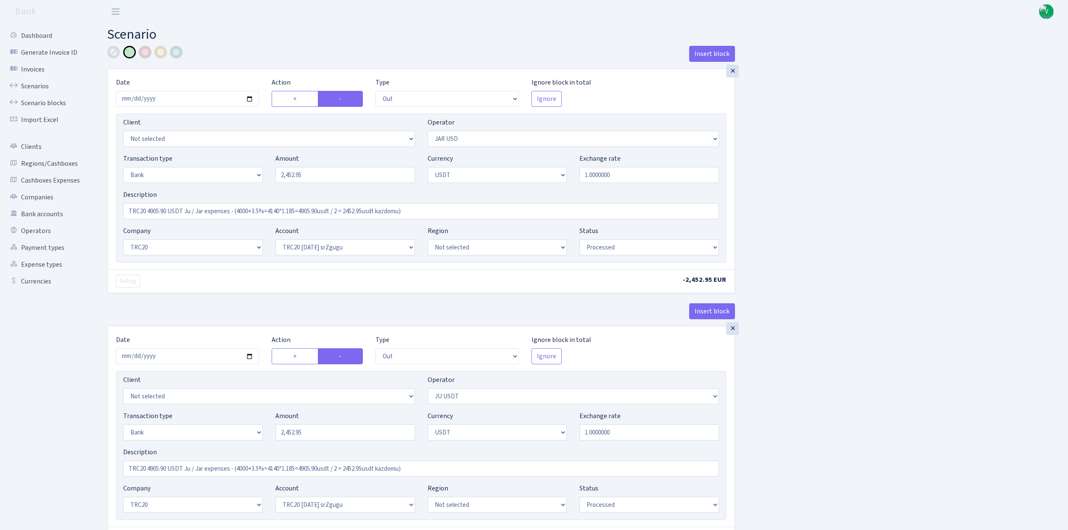
select select "6"
select select "20"
select select "61"
select select "processed"
click at [250, 99] on input "2025-08-18" at bounding box center [187, 99] width 143 height 16
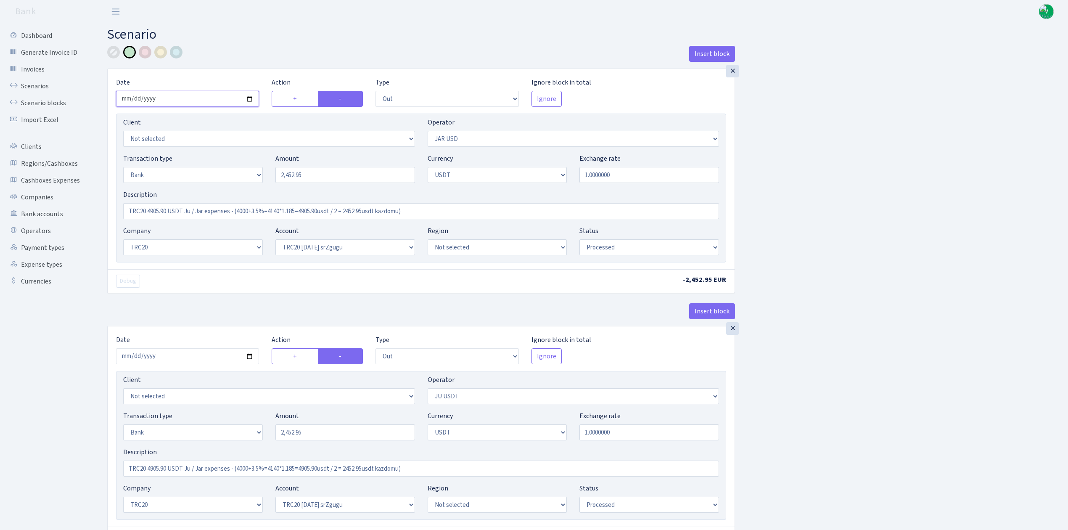
type input "[DATE]"
click at [293, 174] on input "2452.95" at bounding box center [345, 175] width 140 height 16
drag, startPoint x: 320, startPoint y: 175, endPoint x: 226, endPoint y: 170, distance: 94.3
click at [226, 170] on div "Transaction type Not selected 981 ELF FISH crypto GIRT IVO dekl MM-BALTIC eur U…" at bounding box center [421, 171] width 608 height 36
click at [760, 183] on div "Insert block × Date 2025-09-09 Action + - Type --- In Out Commission Field requ…" at bounding box center [581, 333] width 961 height 575
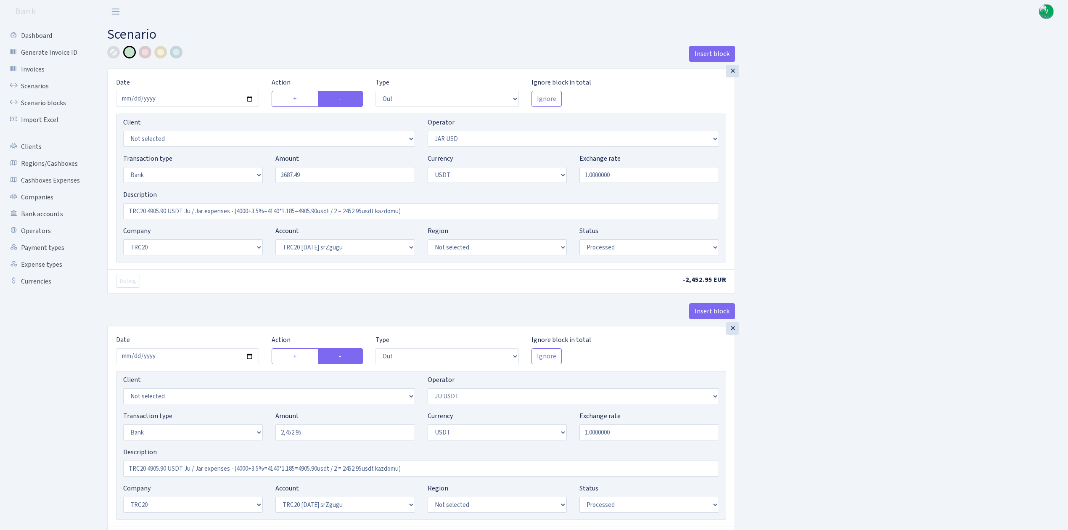
type input "3,687.49"
click at [166, 211] on input "TRC20 4905.90 USDT Ju / Jar expenses - (4000+3.5%=4140*1.185=4905.90usdt / 2 = …" at bounding box center [421, 211] width 596 height 16
click at [268, 214] on input "TRC20 7374.99 USDT Ju / Jar expenses - (4000+3.5%=4140*1.185=4905.90usdt / 2 = …" at bounding box center [421, 211] width 596 height 16
drag, startPoint x: 236, startPoint y: 211, endPoint x: 403, endPoint y: 211, distance: 166.5
click at [403, 211] on input "TRC20 7374.99 USDT Ju / Jar expenses - (4000+3.5%=4140*1.185=4905.90usdt / 2 = …" at bounding box center [421, 211] width 596 height 16
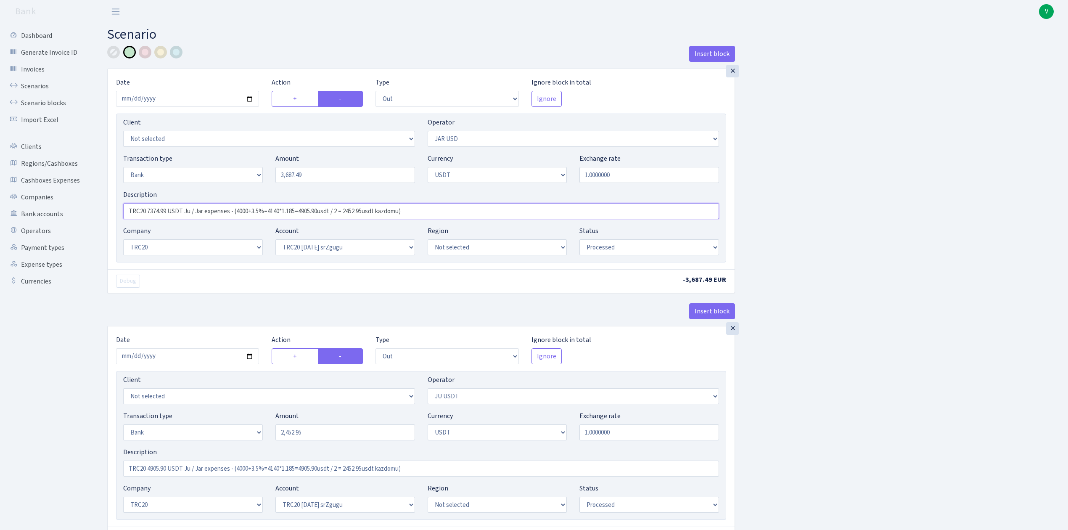
paste input "6000eur+3.5%=6210*1.1876=7374.99usdt / 2 = 3687.50 Jur; 3687.49 Jar"
drag, startPoint x: 441, startPoint y: 209, endPoint x: 53, endPoint y: 210, distance: 388.5
click at [53, 210] on div "Dashboard Generate Invoice ID Invoices Scenarios Scenario blocks Import Excel C…" at bounding box center [534, 330] width 1068 height 614
type input "TRC20 7374.99 USDT Ju / Jar expenses - (6000eur+3.5%=6210*1.1876=7374.99usdt / …"
drag, startPoint x: 441, startPoint y: 472, endPoint x: 95, endPoint y: 462, distance: 346.6
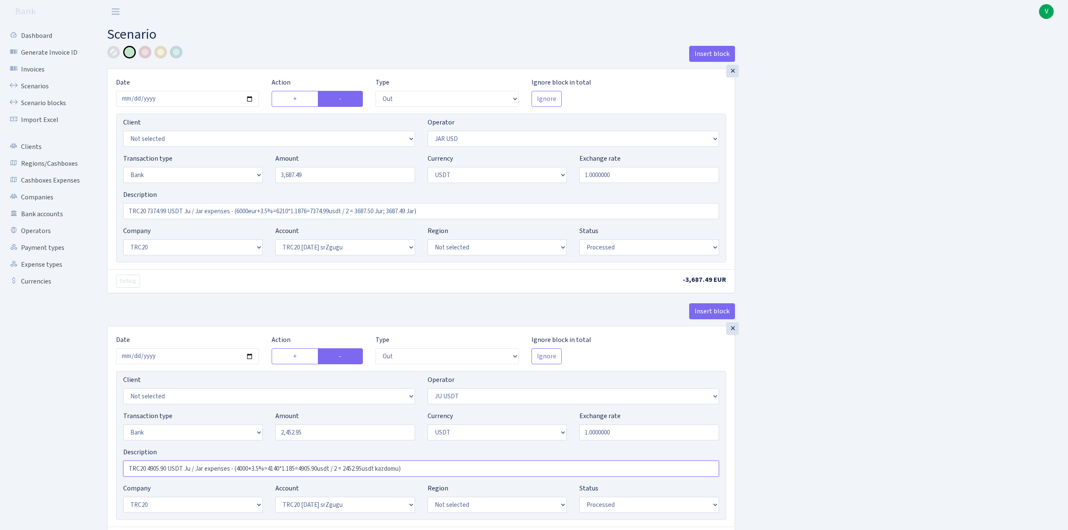
click at [96, 465] on div "Insert block × Date 2025-09-09 Action + - Type --- In Out Commission Field requ…" at bounding box center [581, 341] width 973 height 591
paste input "7374.99 USDT Ju / Jar expenses - (6000eur+3.5%=6210*1.1876=7374.99usdt / 2 = 36…"
type input "TRC20 7374.99 USDT Ju / Jar expenses - (6000eur+3.5%=6210*1.1876=7374.99usdt / …"
click at [247, 356] on input "2025-08-18" at bounding box center [187, 356] width 143 height 16
type input "2025-09-09"
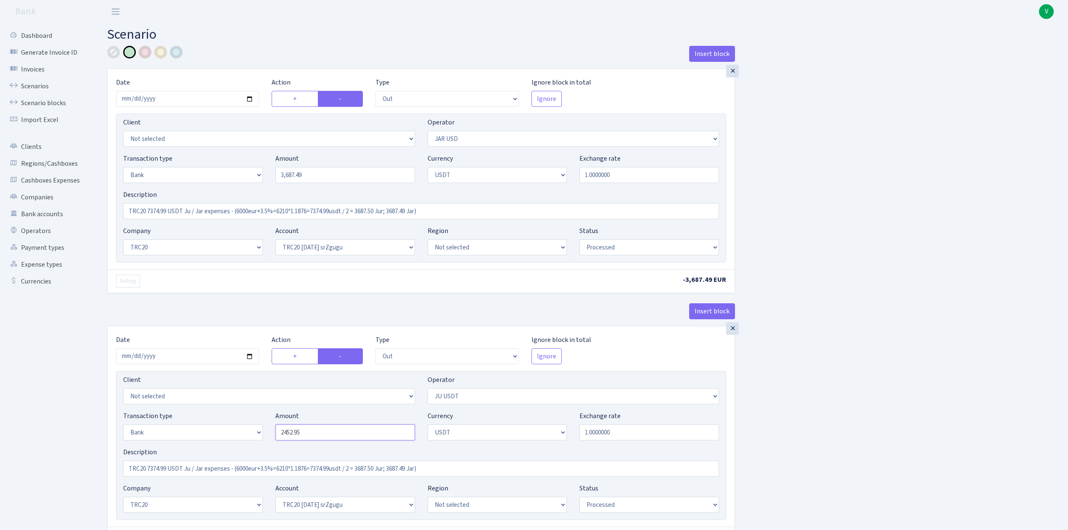
click at [318, 433] on input "2452.95" at bounding box center [345, 432] width 140 height 16
drag, startPoint x: 323, startPoint y: 434, endPoint x: 213, endPoint y: 422, distance: 110.8
click at [213, 422] on div "Transaction type Not selected 981 ELF FISH crypto GIRT IVO dekl MM-BALTIC eur U…" at bounding box center [421, 429] width 608 height 36
click at [813, 327] on div "Insert block × Date 2025-09-09 Action + - Type --- In Out Commission Field requ…" at bounding box center [581, 333] width 961 height 575
type input "3,687.50"
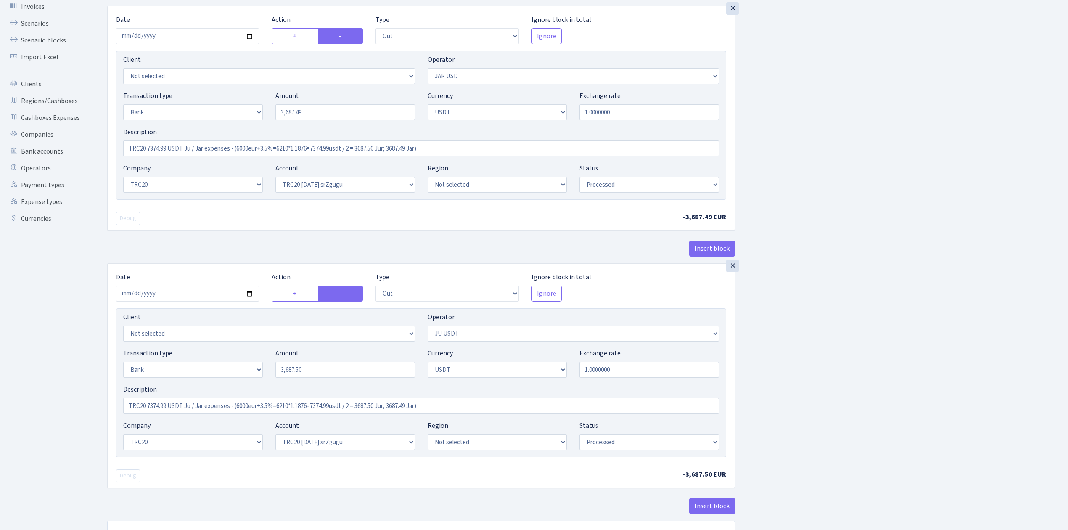
scroll to position [132, 0]
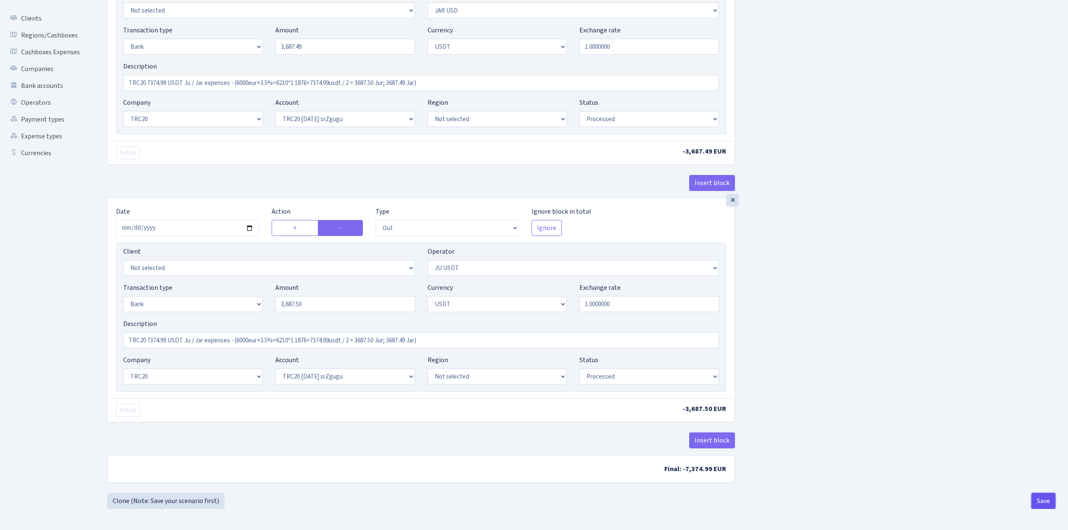
click at [1046, 493] on button "Save" at bounding box center [1043, 501] width 24 height 16
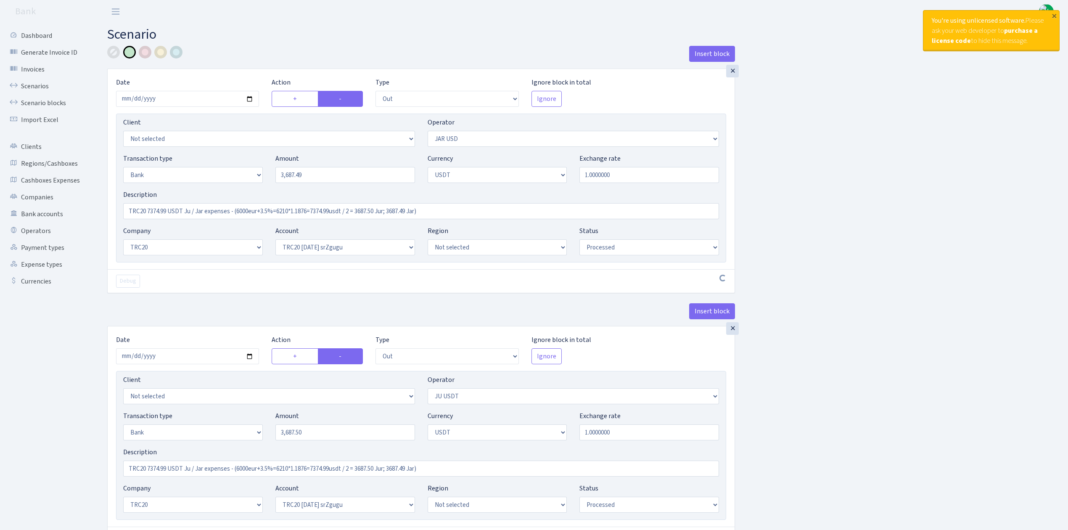
select select "out"
select select "308"
select select "2"
select select "6"
select select "20"
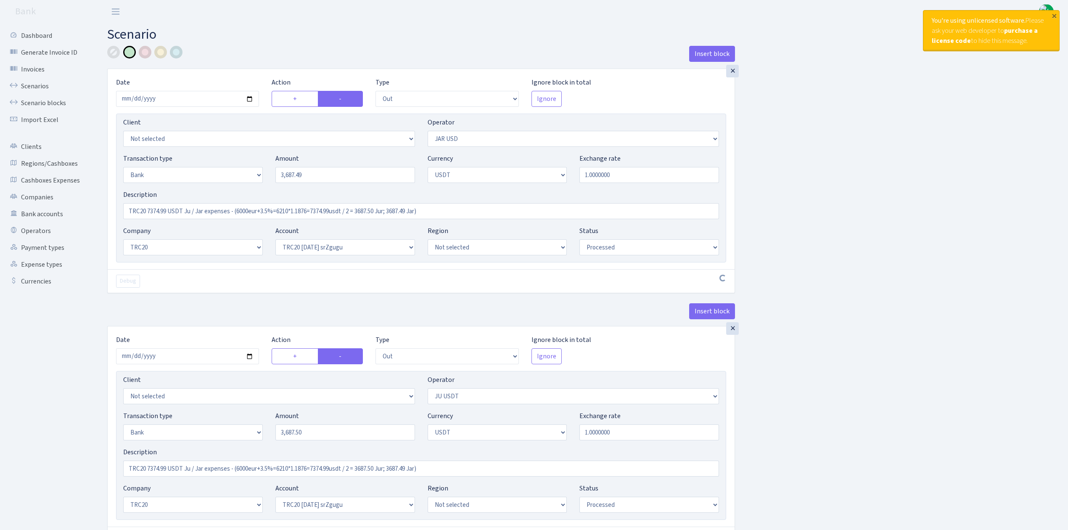
select select "61"
select select "processed"
select select "out"
select select "467"
select select "2"
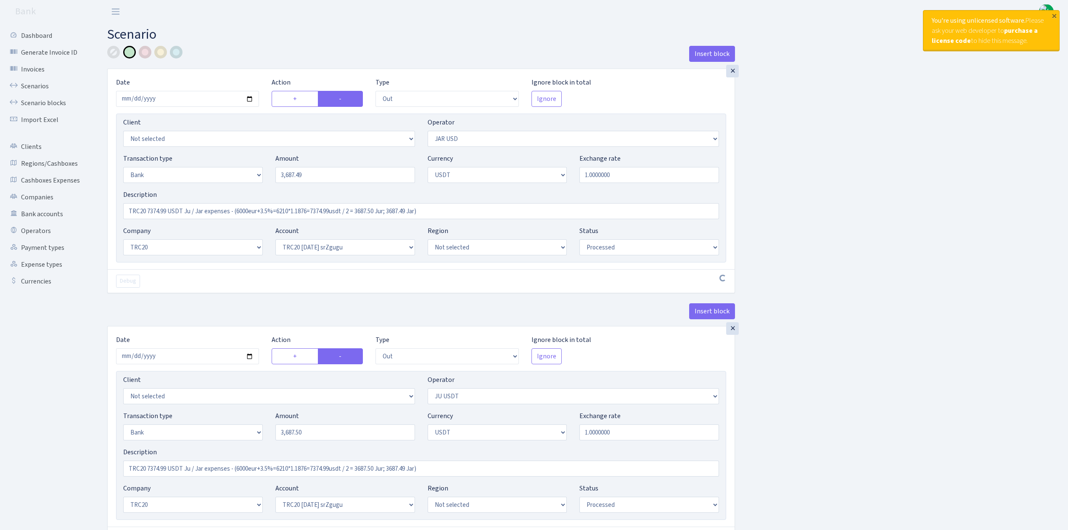
select select "6"
select select "20"
select select "61"
select select "processed"
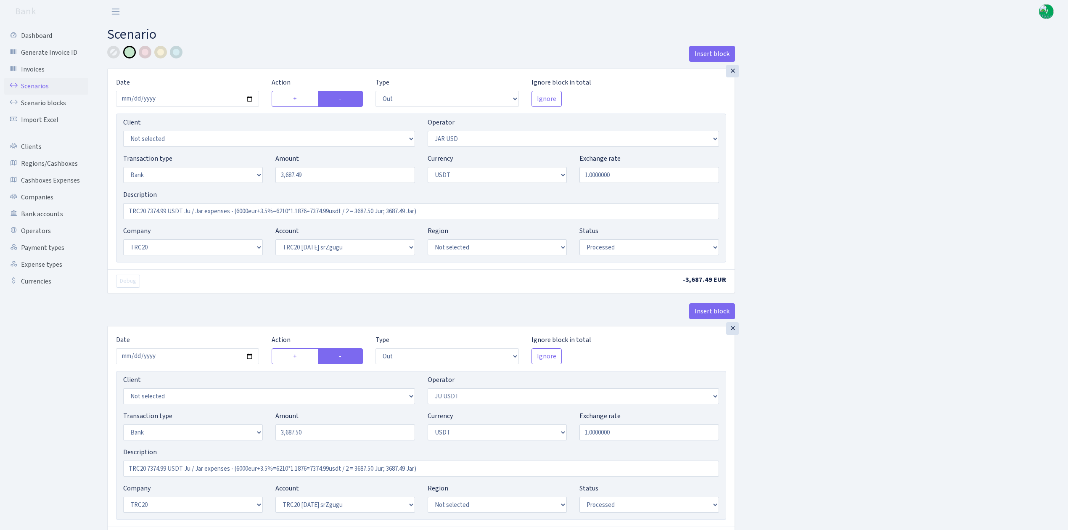
click at [45, 84] on link "Scenarios" at bounding box center [46, 86] width 84 height 17
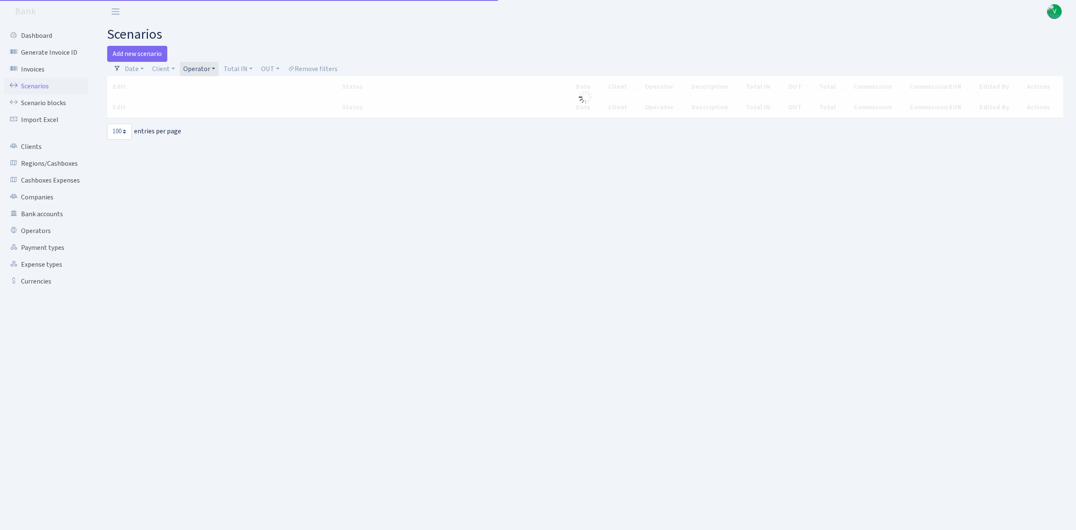
select select "100"
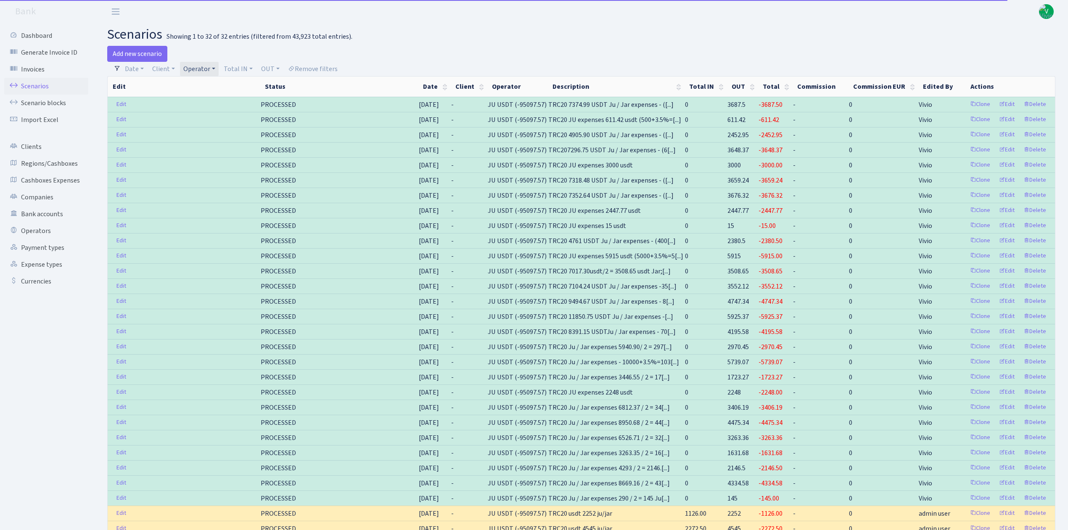
click at [209, 63] on link "Operator" at bounding box center [199, 69] width 39 height 14
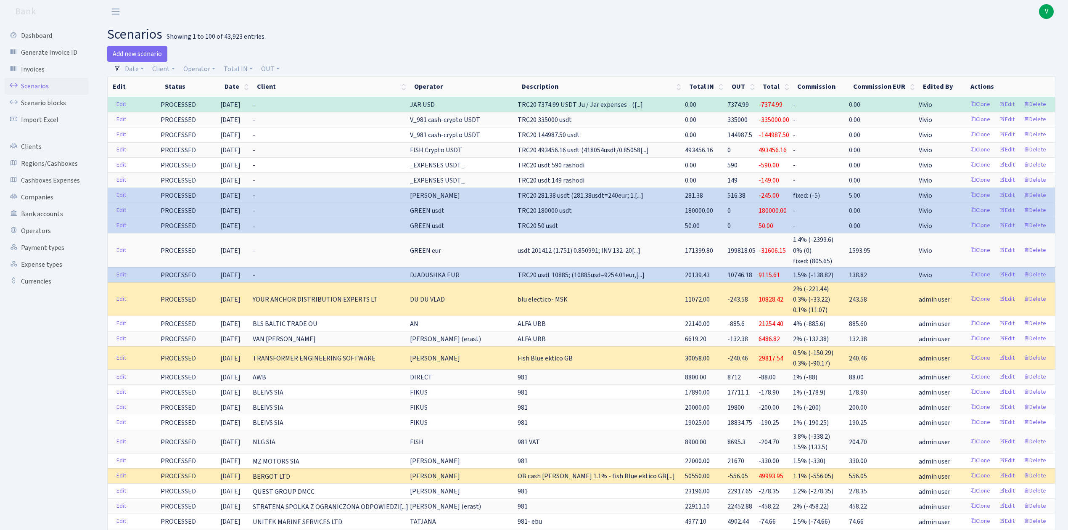
click at [46, 79] on link "Scenarios" at bounding box center [46, 86] width 84 height 17
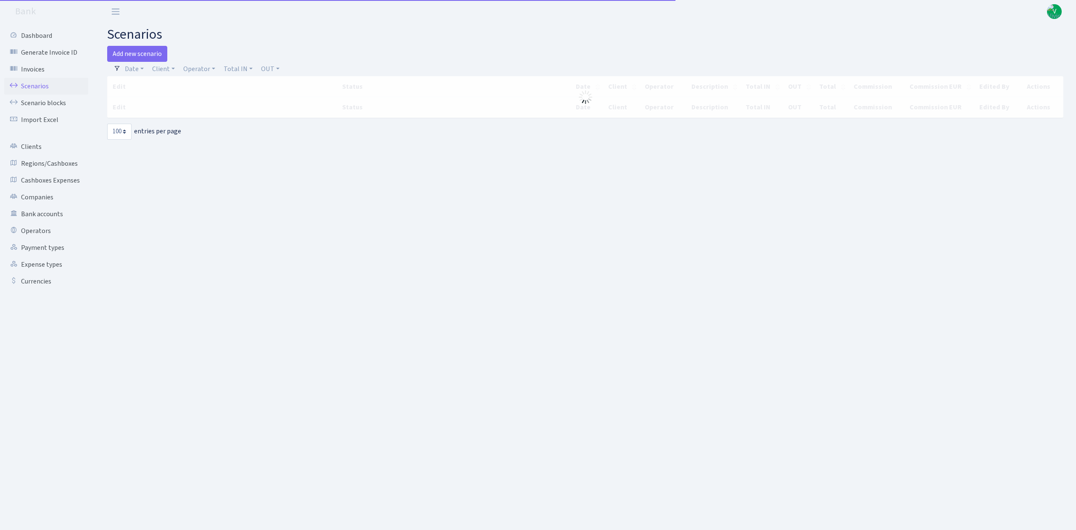
select select "100"
